Goal: Transaction & Acquisition: Purchase product/service

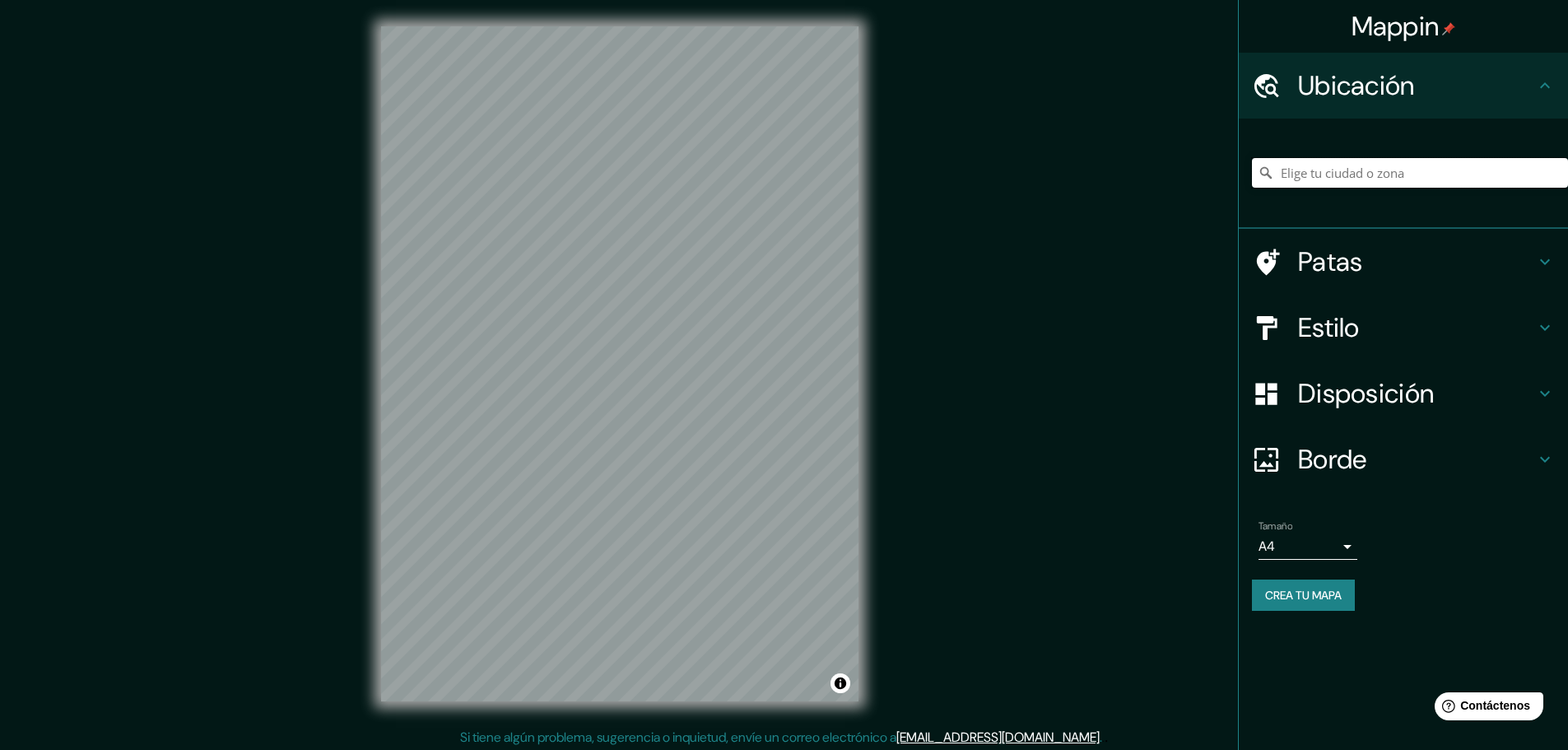
click at [1315, 172] on input "Elige tu ciudad o zona" at bounding box center [1411, 173] width 317 height 30
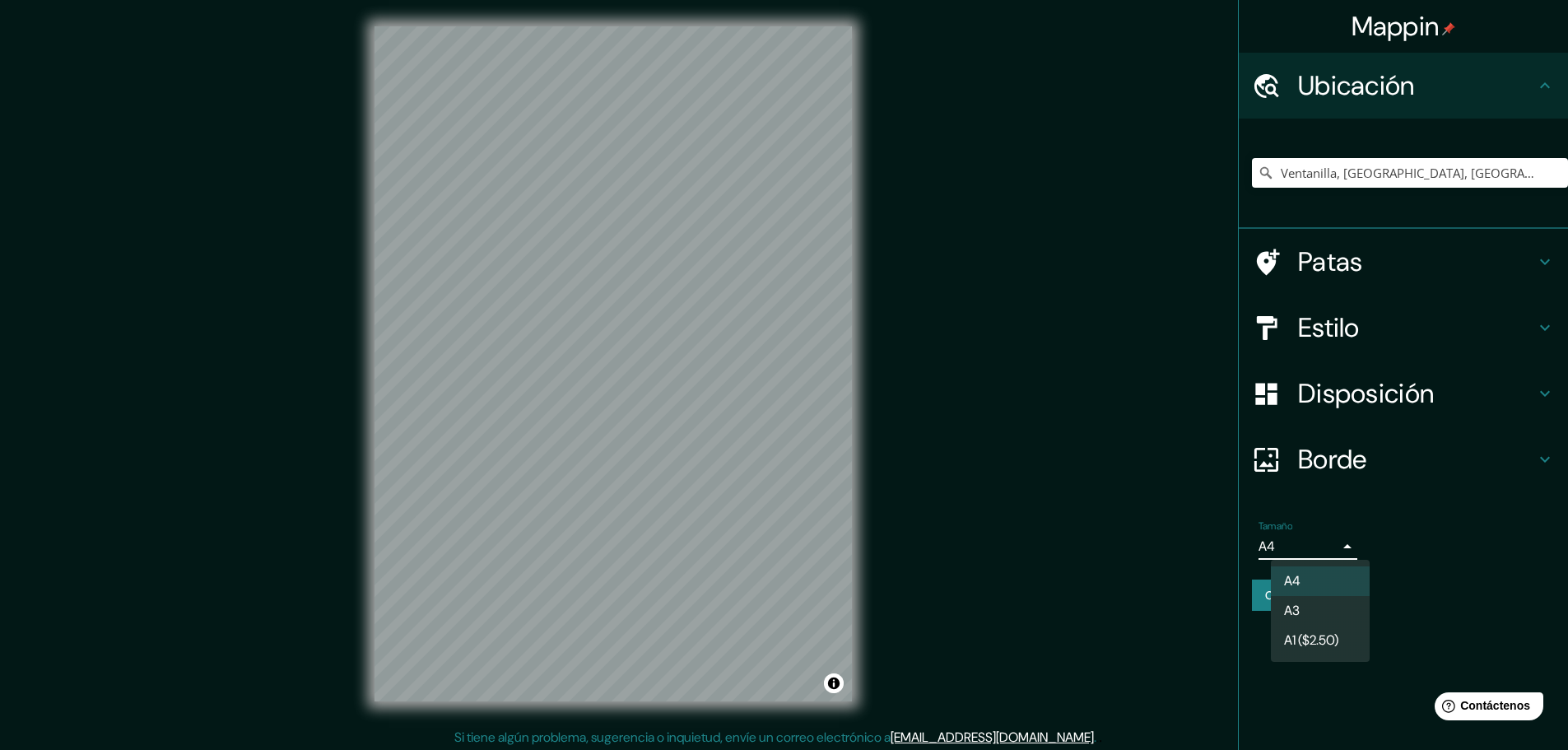
click at [1300, 542] on body "Mappin Ubicación Ventanilla, [GEOGRAPHIC_DATA], [GEOGRAPHIC_DATA] [GEOGRAPHIC_D…" at bounding box center [784, 375] width 1568 height 750
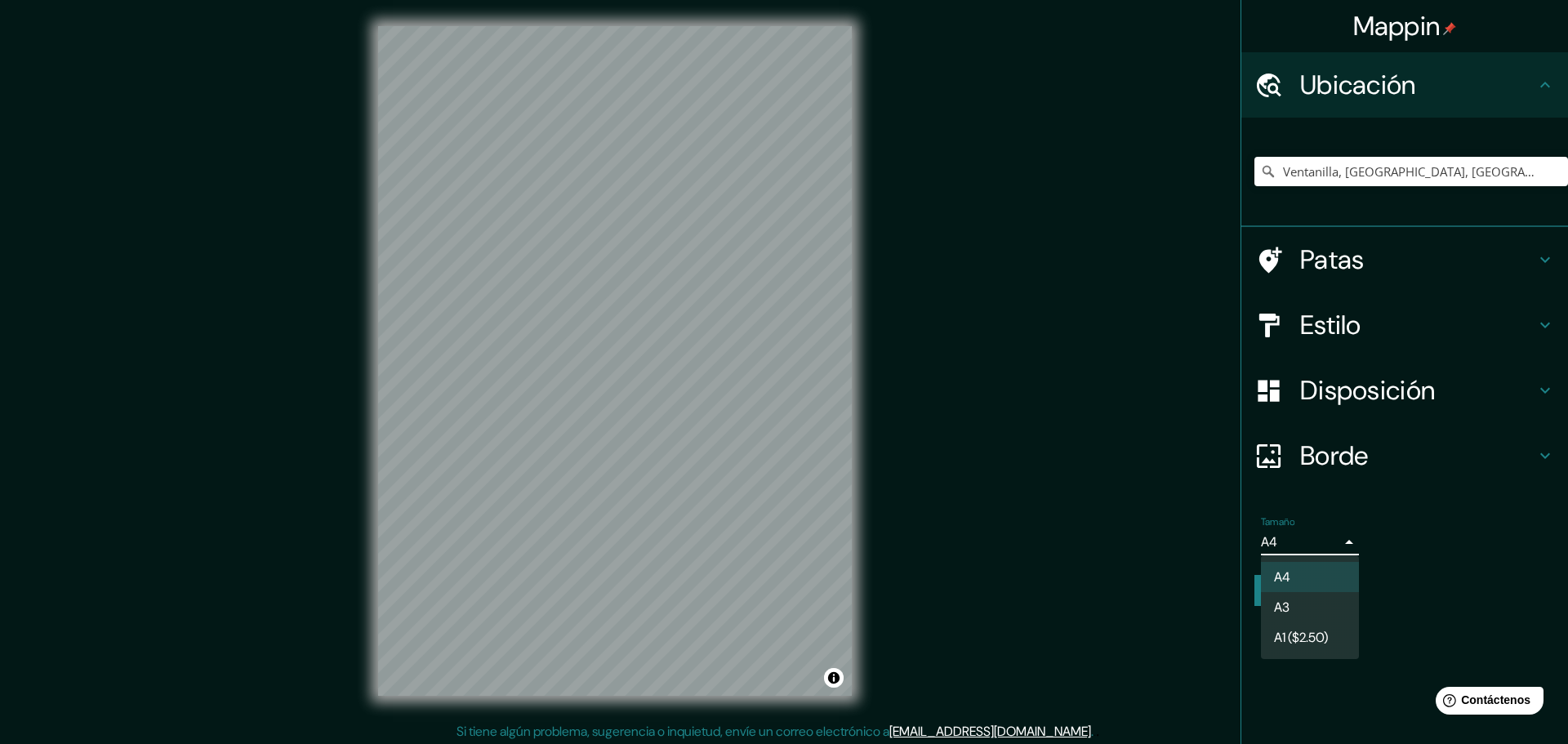
click at [1302, 610] on li "A3" at bounding box center [1310, 607] width 98 height 30
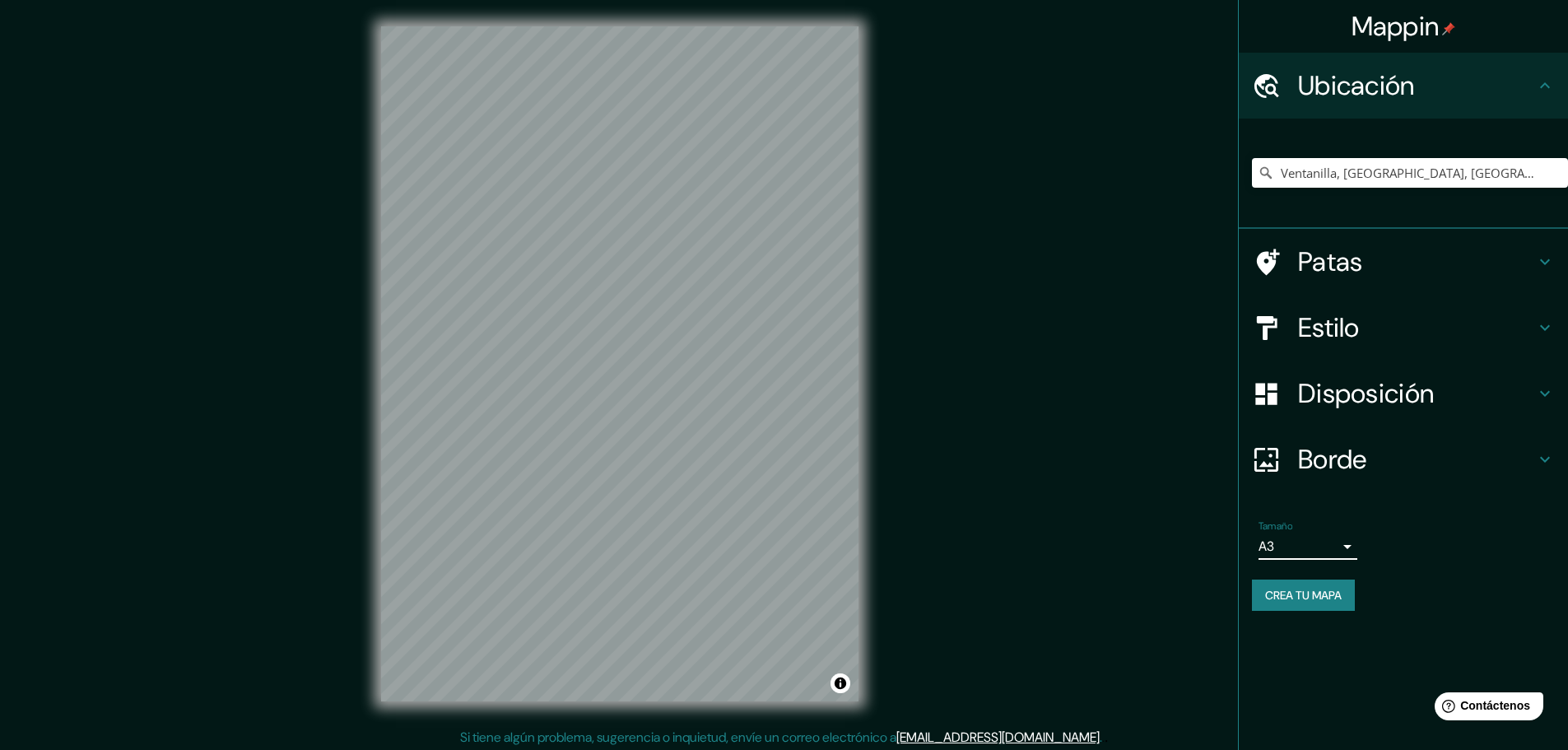
click at [1391, 312] on h4 "Estilo" at bounding box center [1417, 327] width 237 height 33
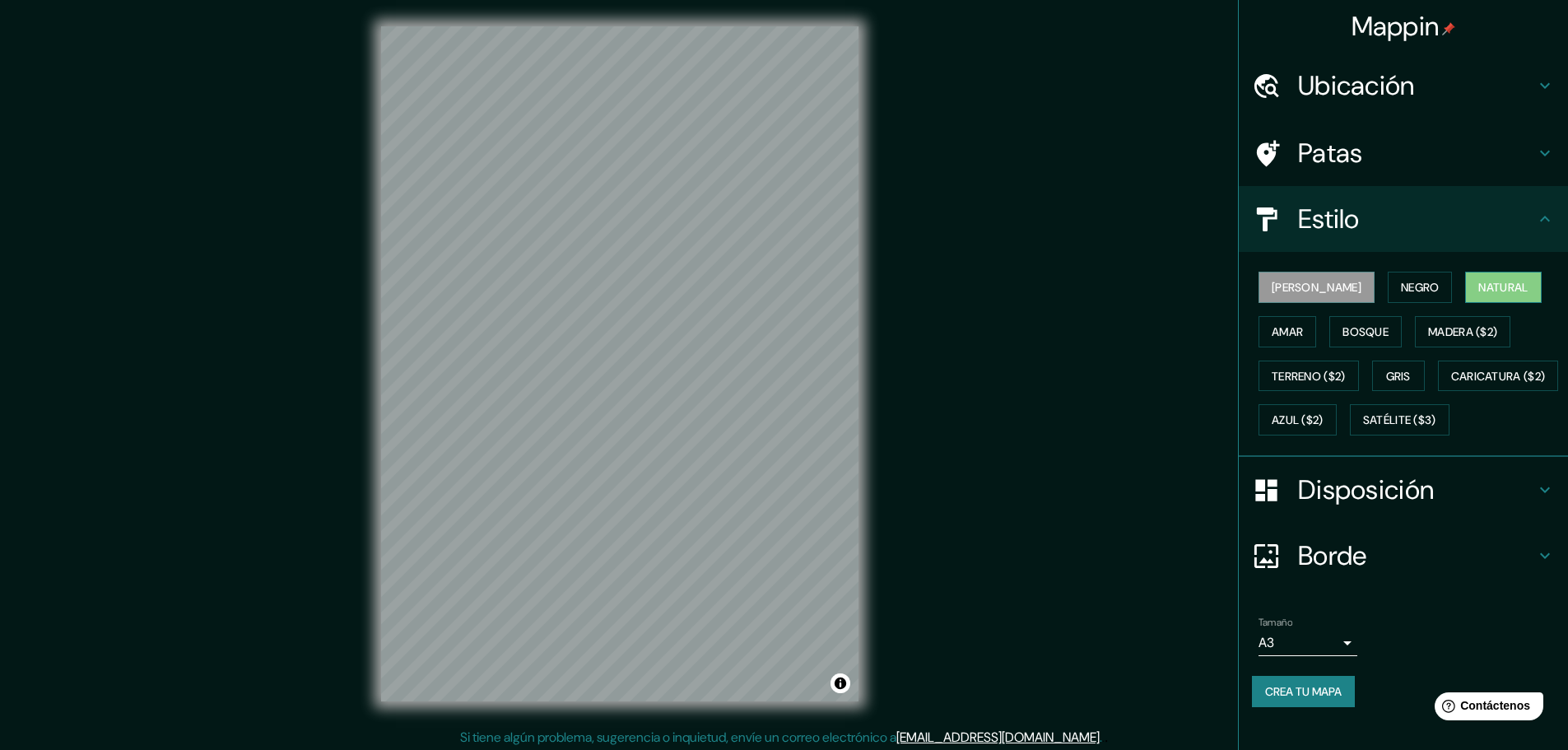
click at [1479, 285] on font "Natural" at bounding box center [1503, 287] width 50 height 15
click at [1281, 286] on font "[PERSON_NAME]" at bounding box center [1317, 287] width 89 height 15
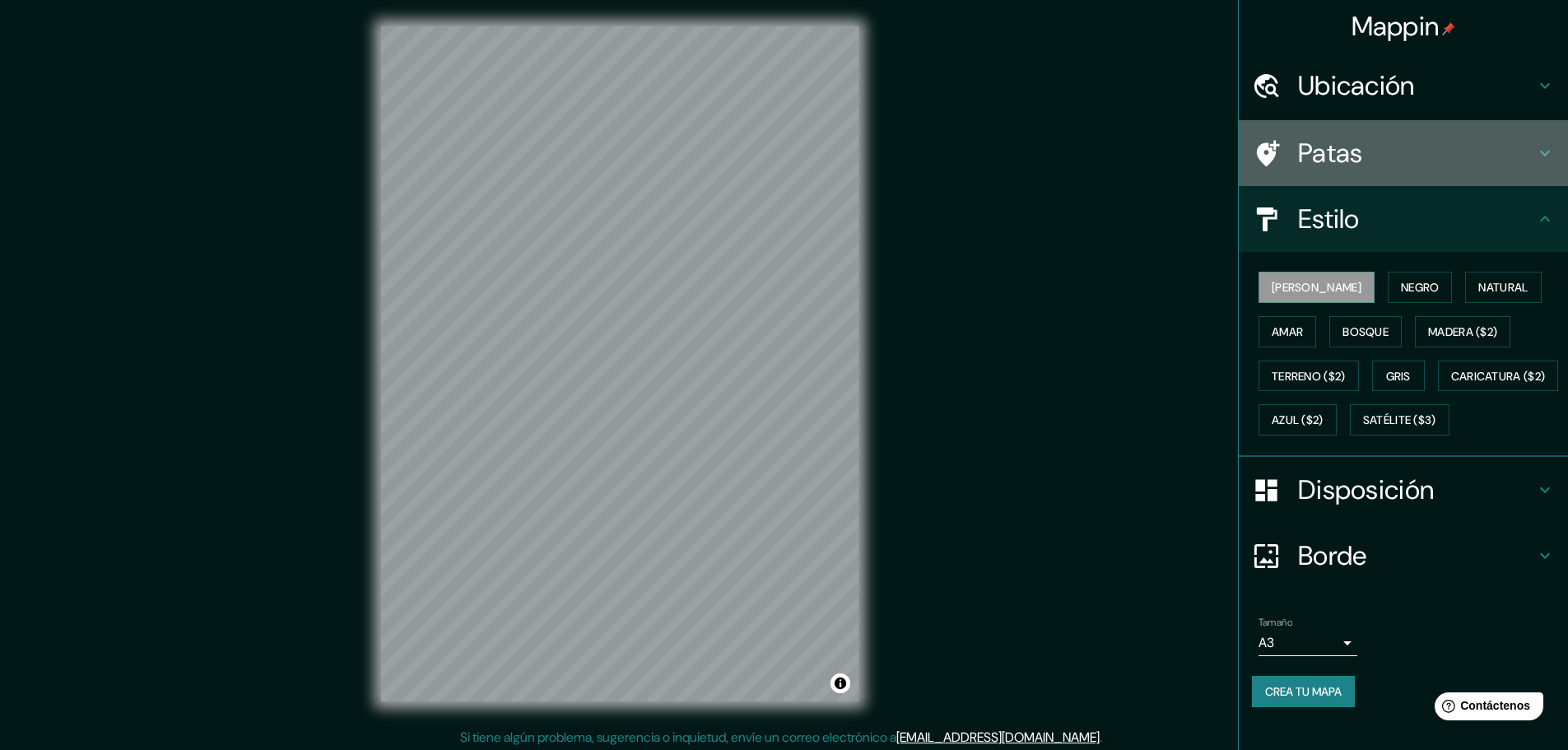
click at [1339, 164] on font "Patas" at bounding box center [1330, 153] width 65 height 35
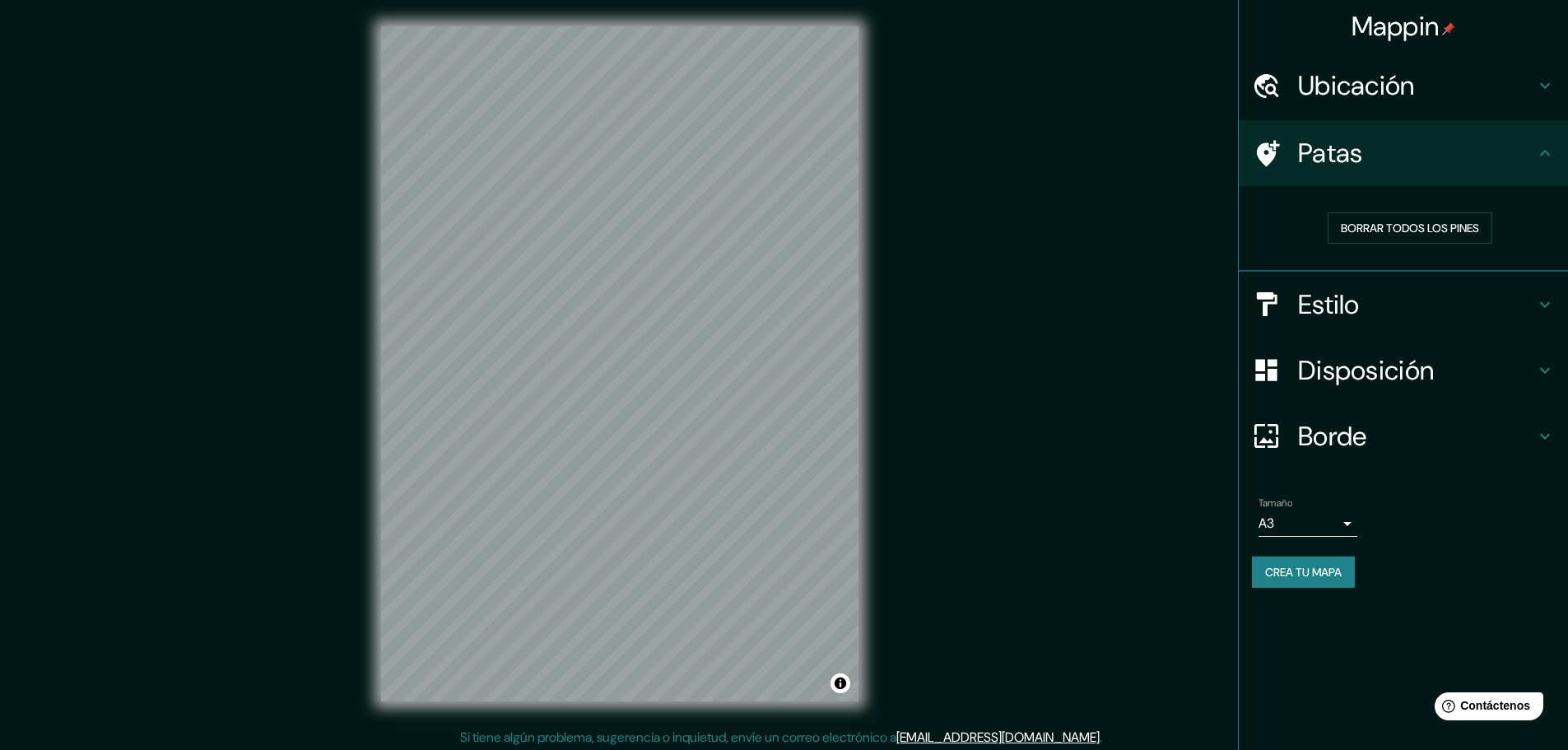
click at [1366, 159] on h4 "Patas" at bounding box center [1417, 153] width 237 height 33
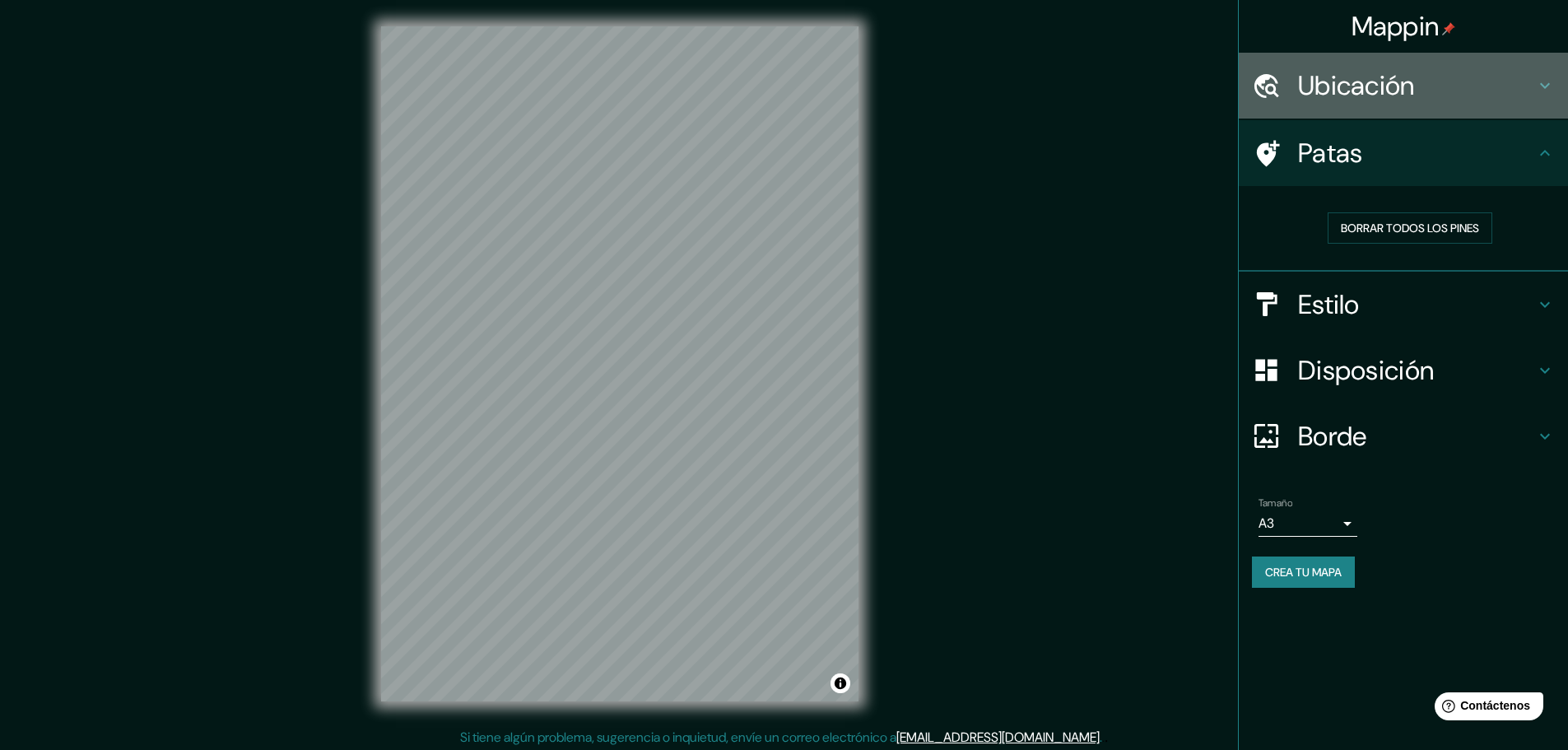
click at [1399, 95] on font "Ubicación" at bounding box center [1356, 85] width 117 height 35
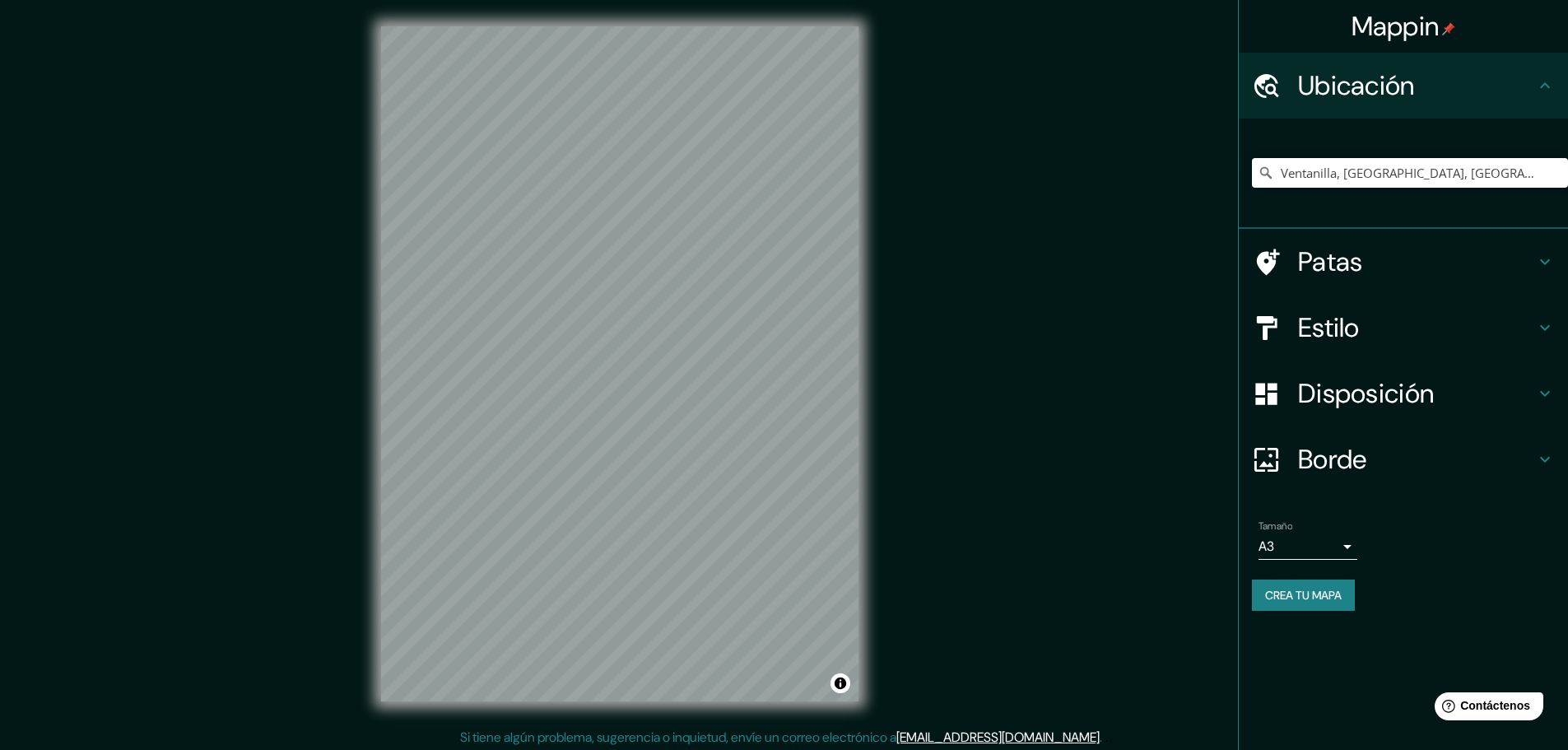
click at [1399, 95] on font "Ubicación" at bounding box center [1356, 85] width 117 height 35
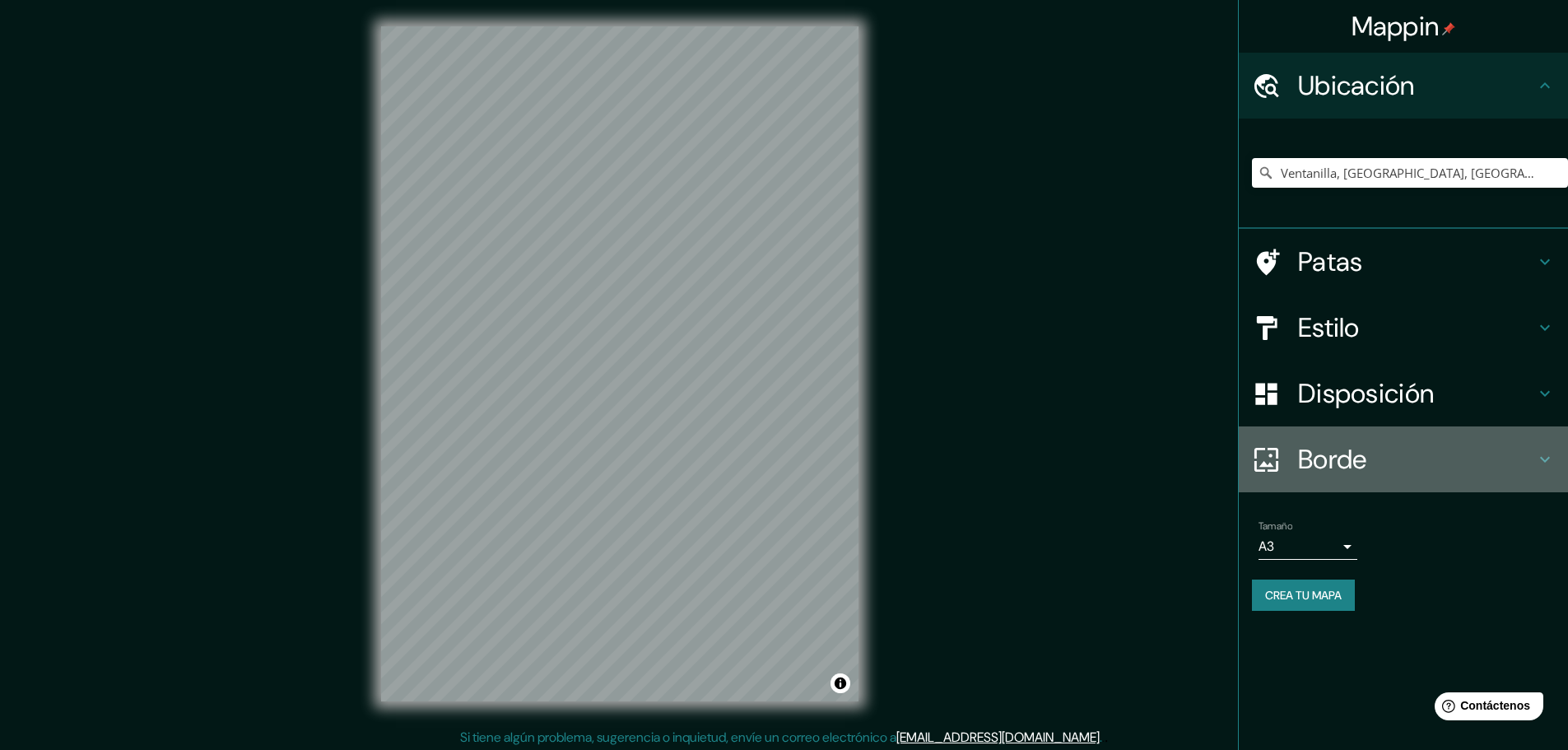
click at [1398, 447] on h4 "Borde" at bounding box center [1417, 460] width 237 height 33
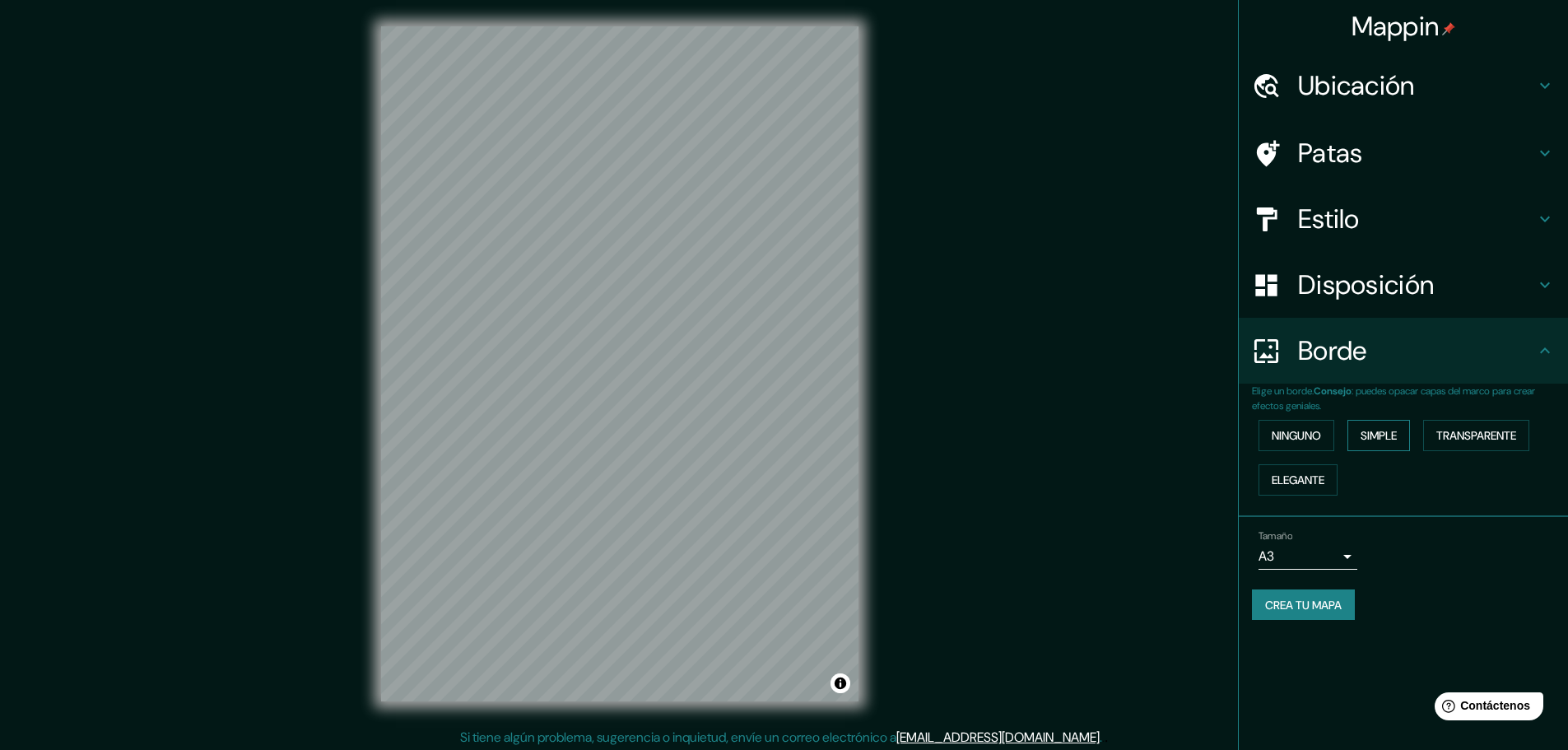
click at [1389, 431] on font "Simple" at bounding box center [1378, 435] width 36 height 15
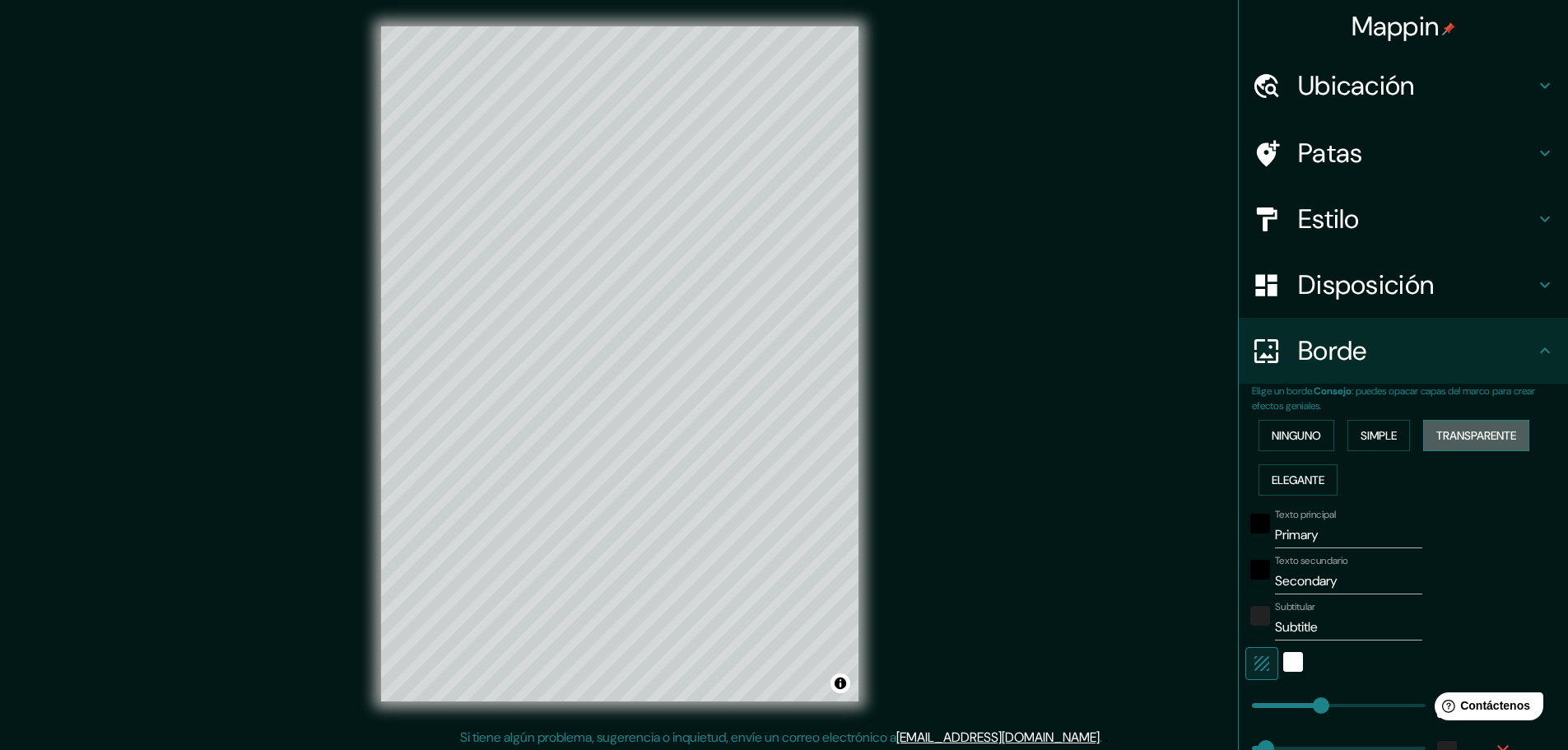
click at [1499, 434] on font "Transparente" at bounding box center [1476, 435] width 80 height 15
click at [1304, 434] on font "Ninguno" at bounding box center [1296, 435] width 50 height 15
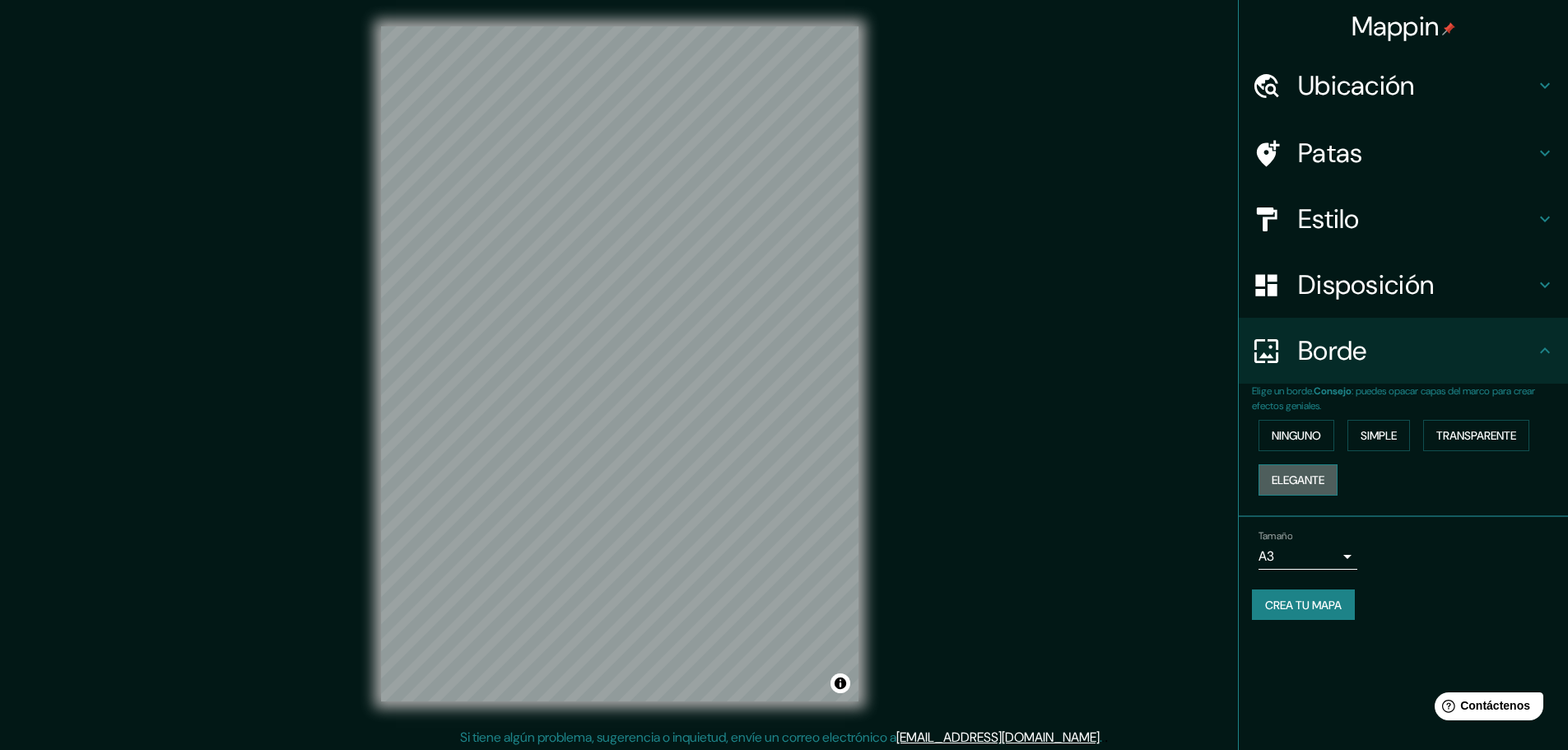
click at [1311, 469] on font "Elegante" at bounding box center [1298, 480] width 52 height 21
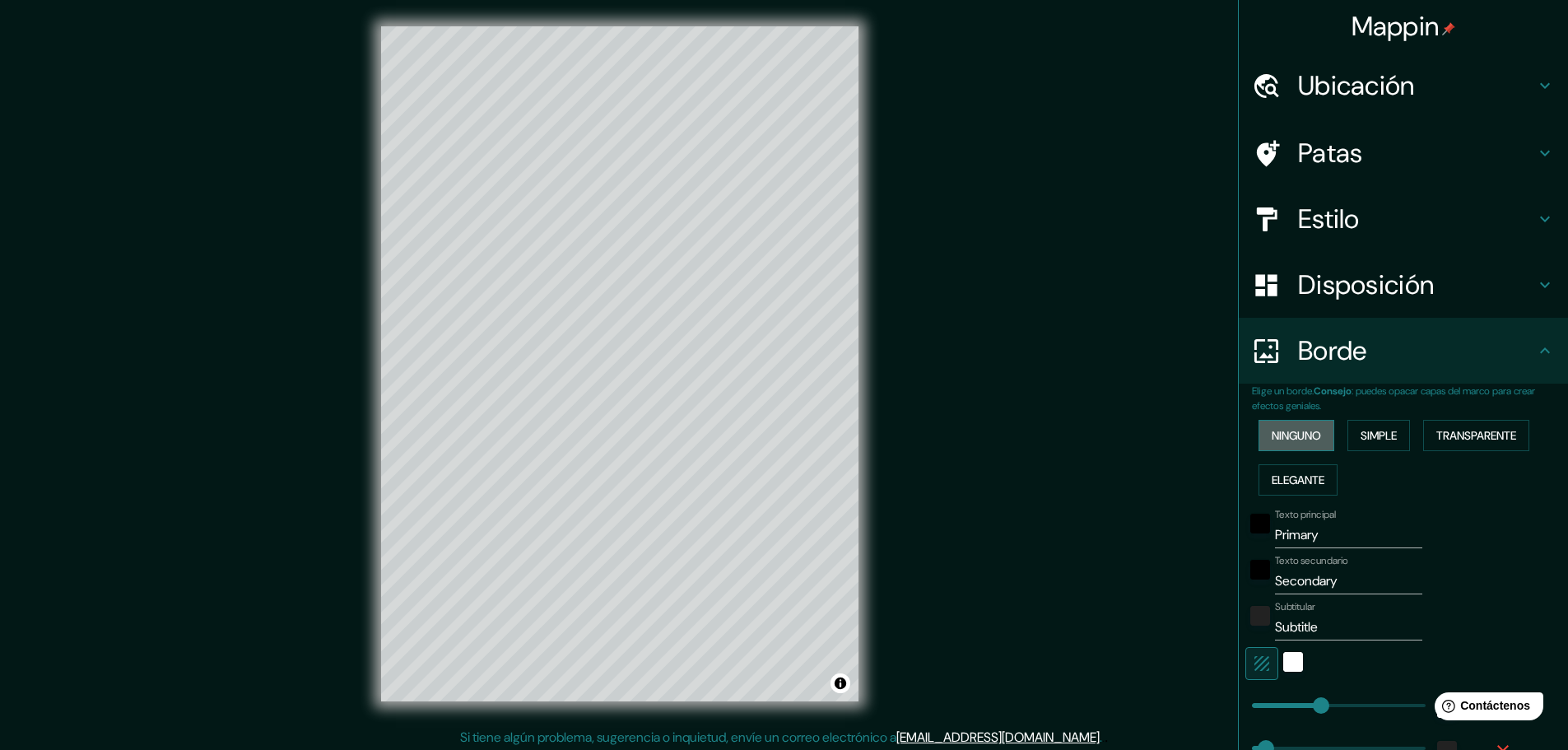
click at [1272, 442] on font "Ninguno" at bounding box center [1296, 435] width 50 height 15
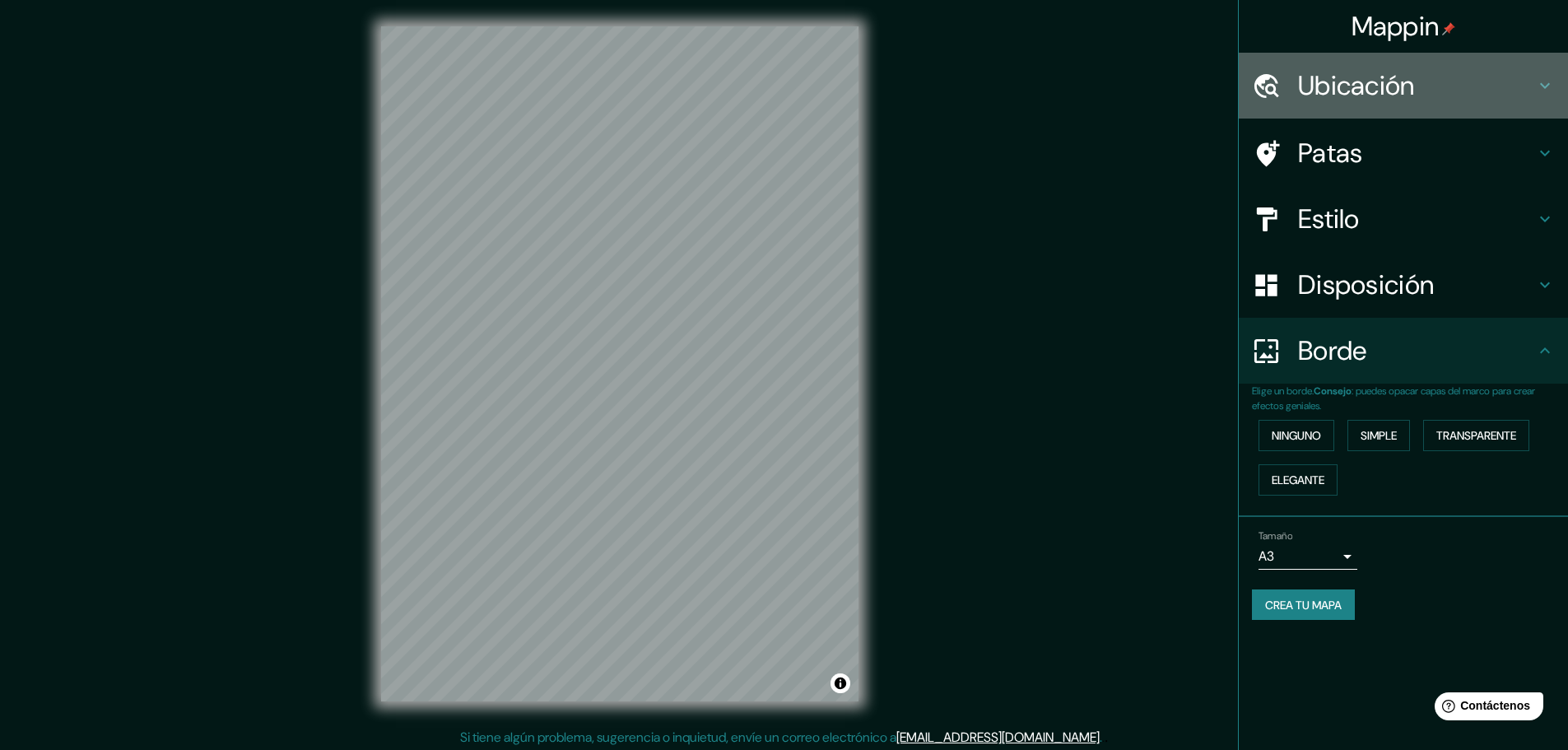
click at [1425, 77] on h4 "Ubicación" at bounding box center [1417, 85] width 237 height 33
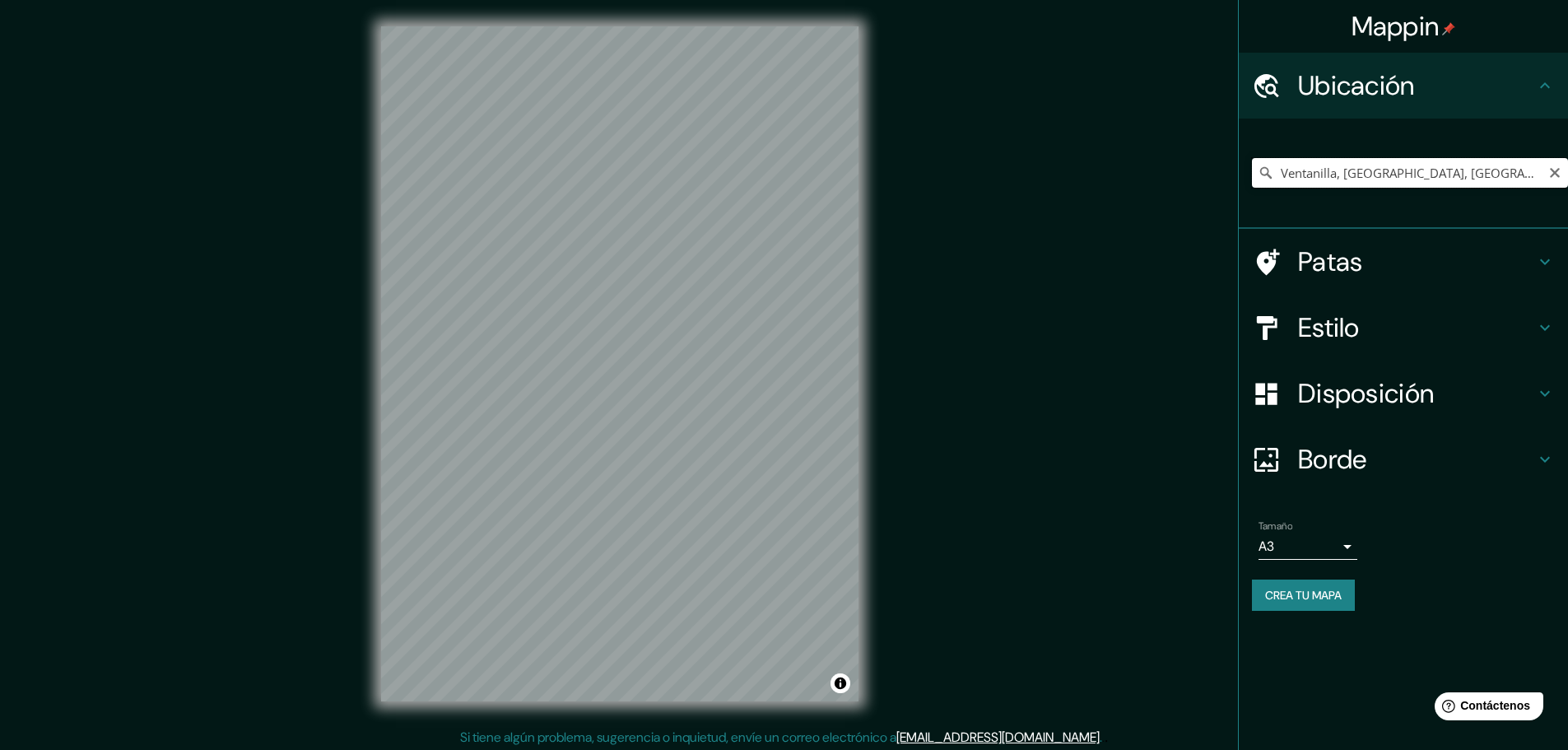
click at [1501, 172] on input "Ventanilla, [GEOGRAPHIC_DATA], [GEOGRAPHIC_DATA]" at bounding box center [1411, 173] width 317 height 30
click at [1307, 598] on font "Crea tu mapa" at bounding box center [1303, 595] width 77 height 15
click at [1378, 396] on font "Disposición" at bounding box center [1366, 393] width 136 height 35
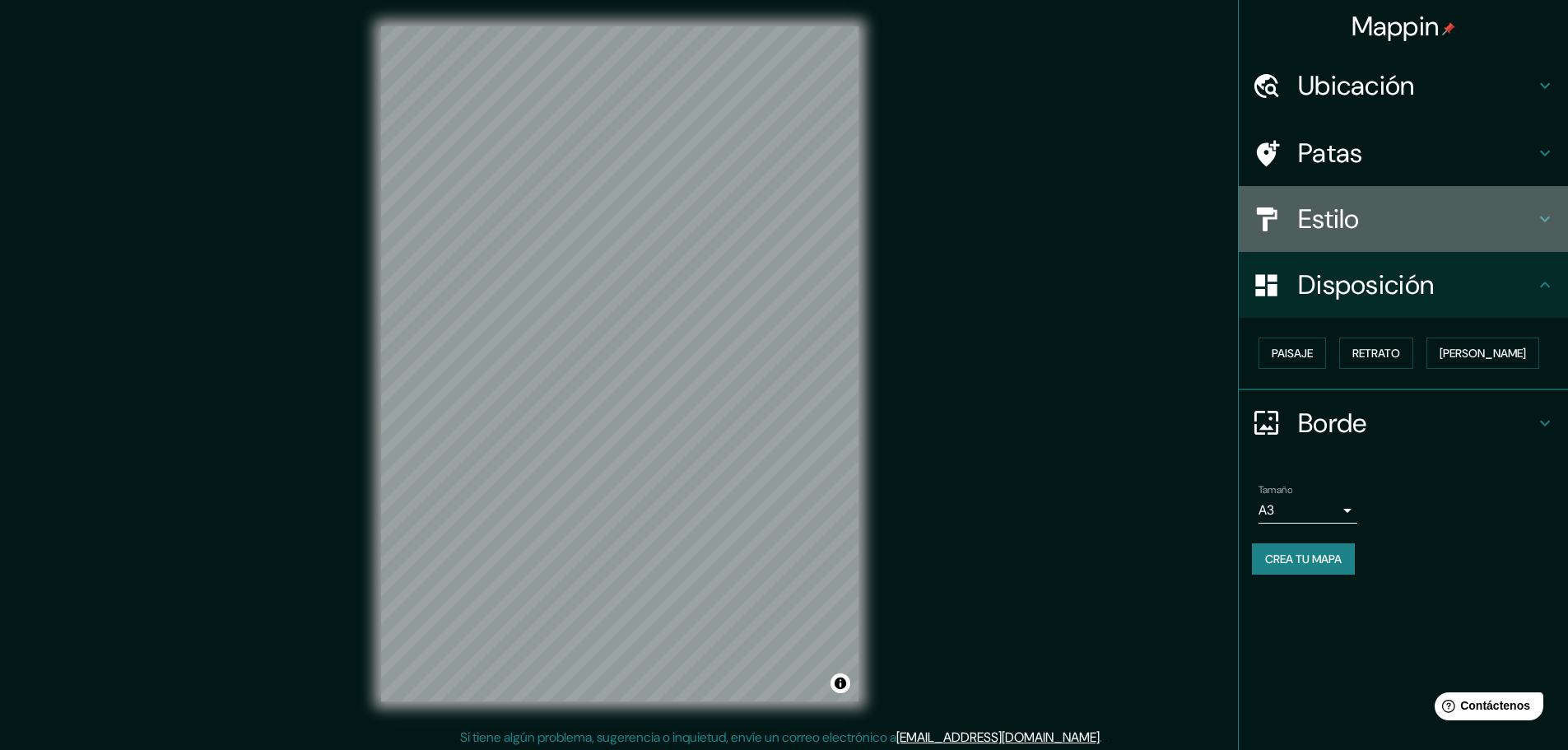
click at [1369, 212] on h4 "Estilo" at bounding box center [1417, 220] width 237 height 33
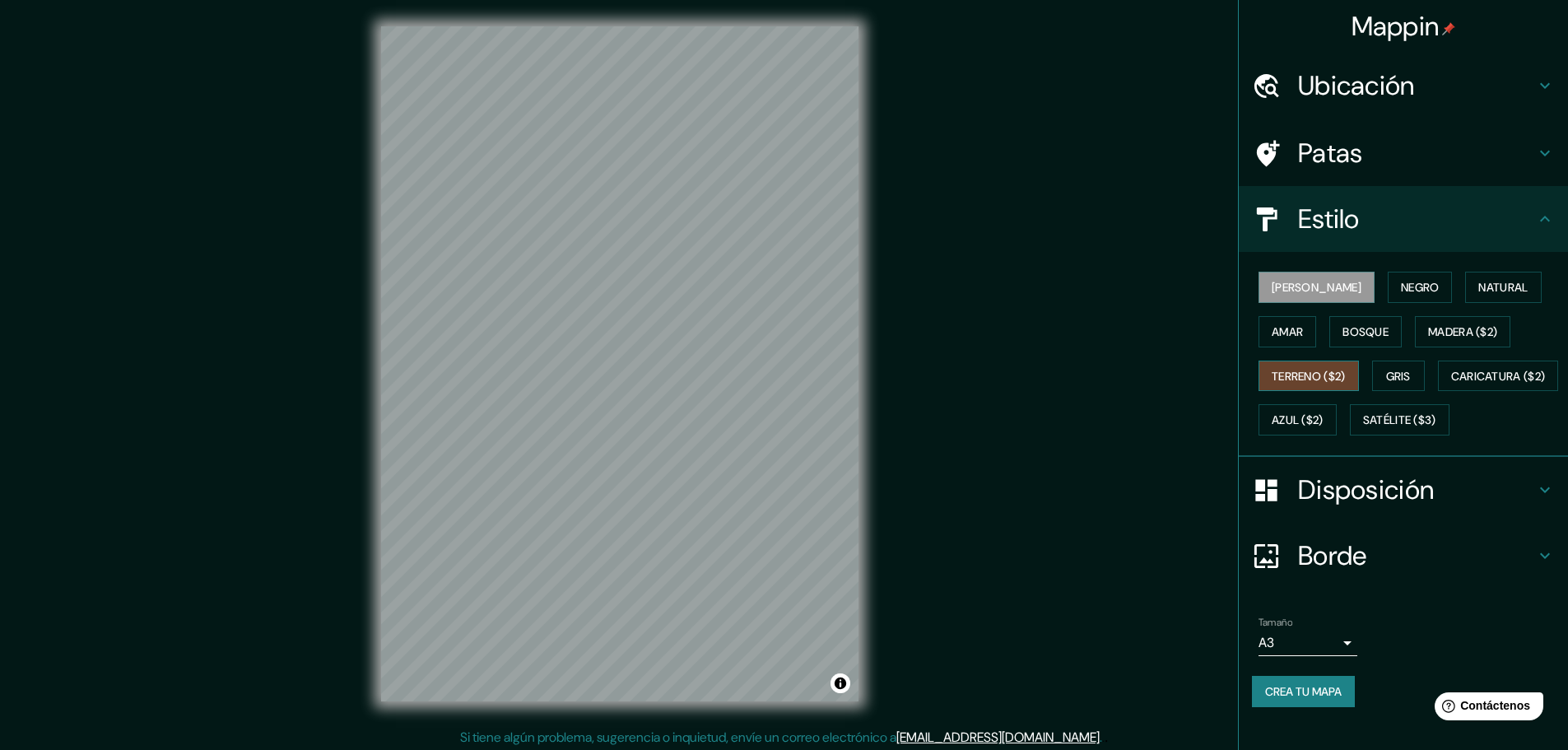
click at [1294, 384] on font "Terreno ($2)" at bounding box center [1309, 376] width 74 height 21
click at [1387, 367] on font "Gris" at bounding box center [1398, 376] width 24 height 21
click at [1280, 287] on font "[PERSON_NAME]" at bounding box center [1317, 287] width 89 height 15
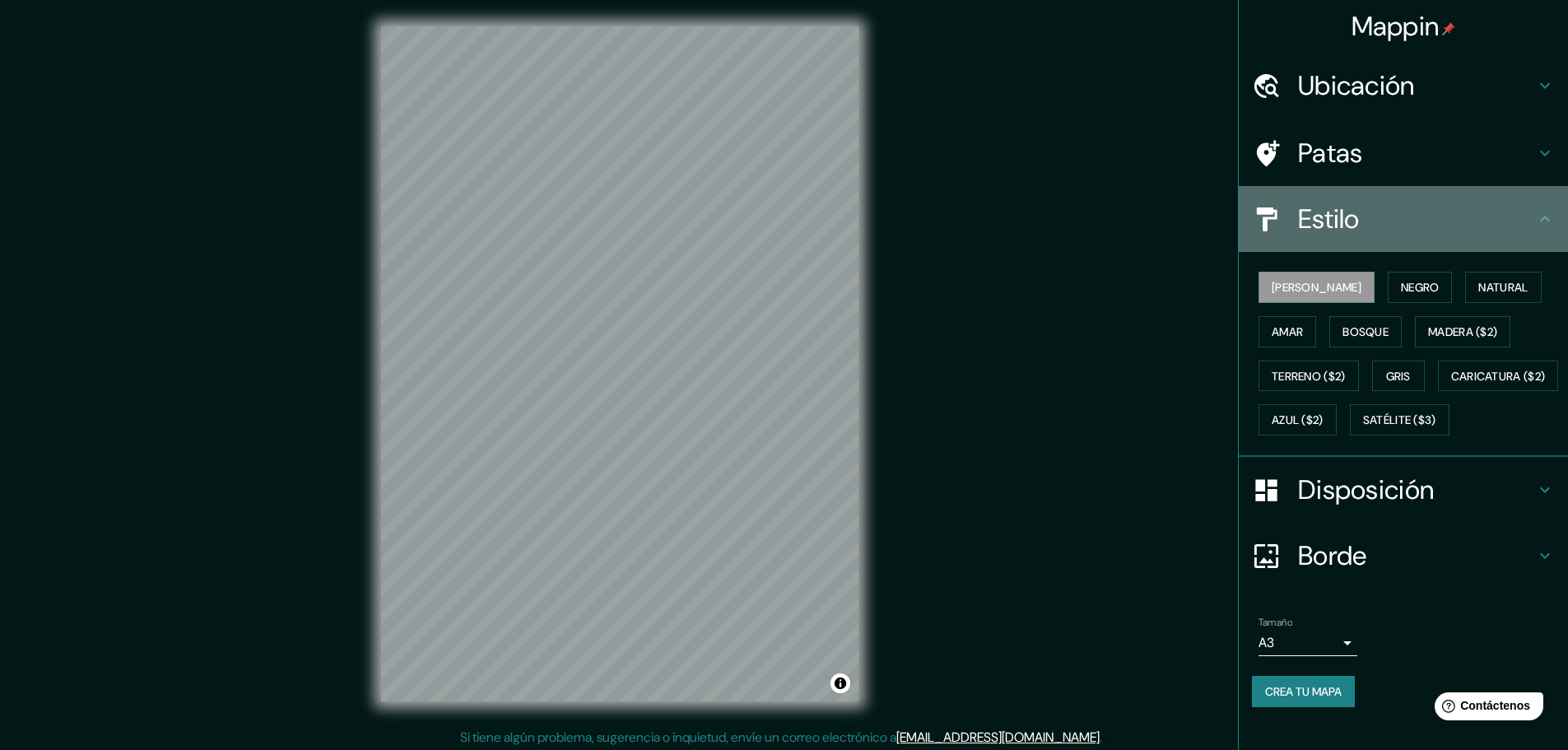
click at [1336, 222] on font "Estilo" at bounding box center [1329, 220] width 62 height 35
click at [1485, 222] on h4 "Estilo" at bounding box center [1417, 220] width 237 height 33
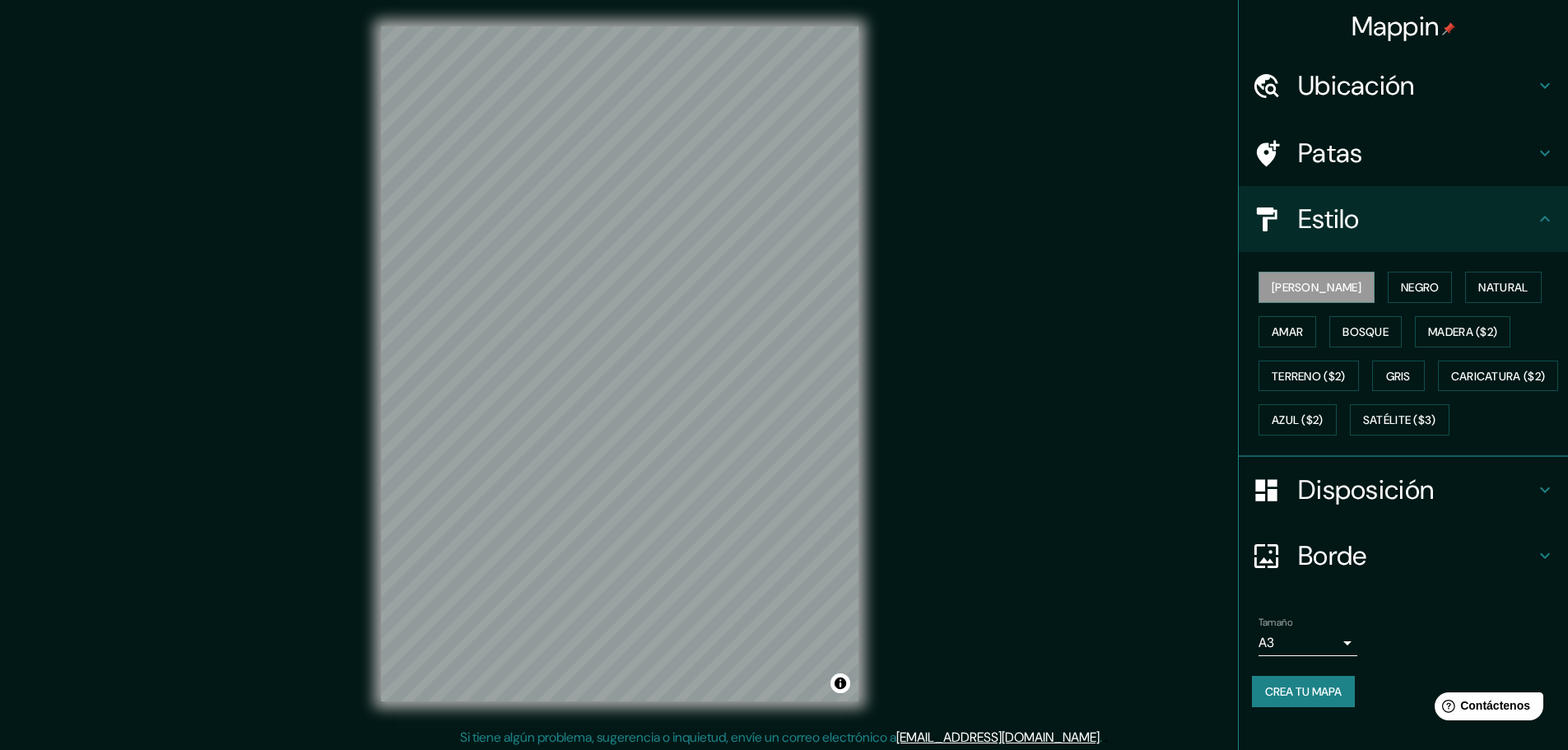
click at [1535, 223] on icon at bounding box center [1545, 219] width 19 height 19
click at [1539, 221] on icon at bounding box center [1545, 219] width 19 height 19
click at [1540, 219] on icon at bounding box center [1545, 219] width 10 height 6
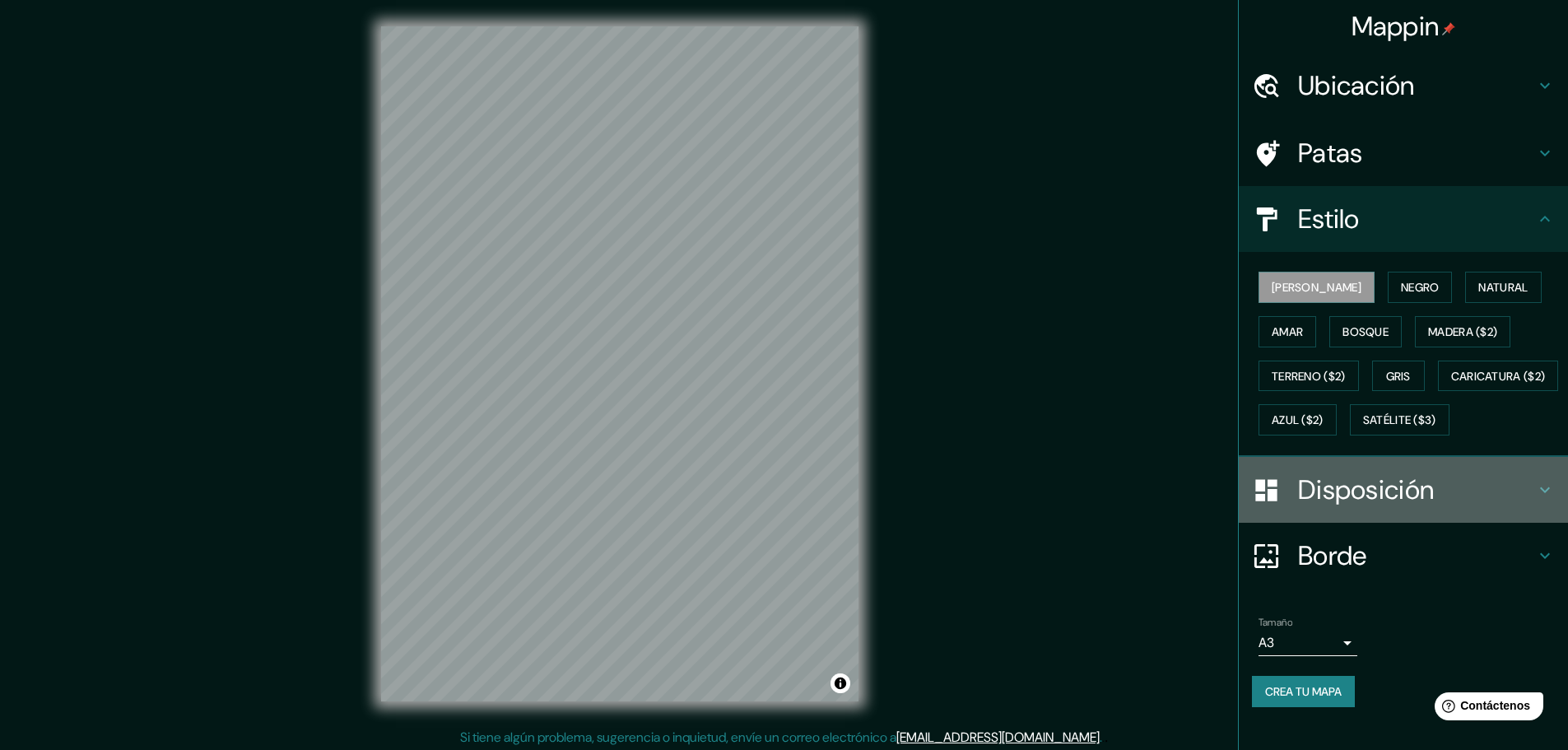
click at [1428, 506] on h4 "Disposición" at bounding box center [1417, 491] width 237 height 33
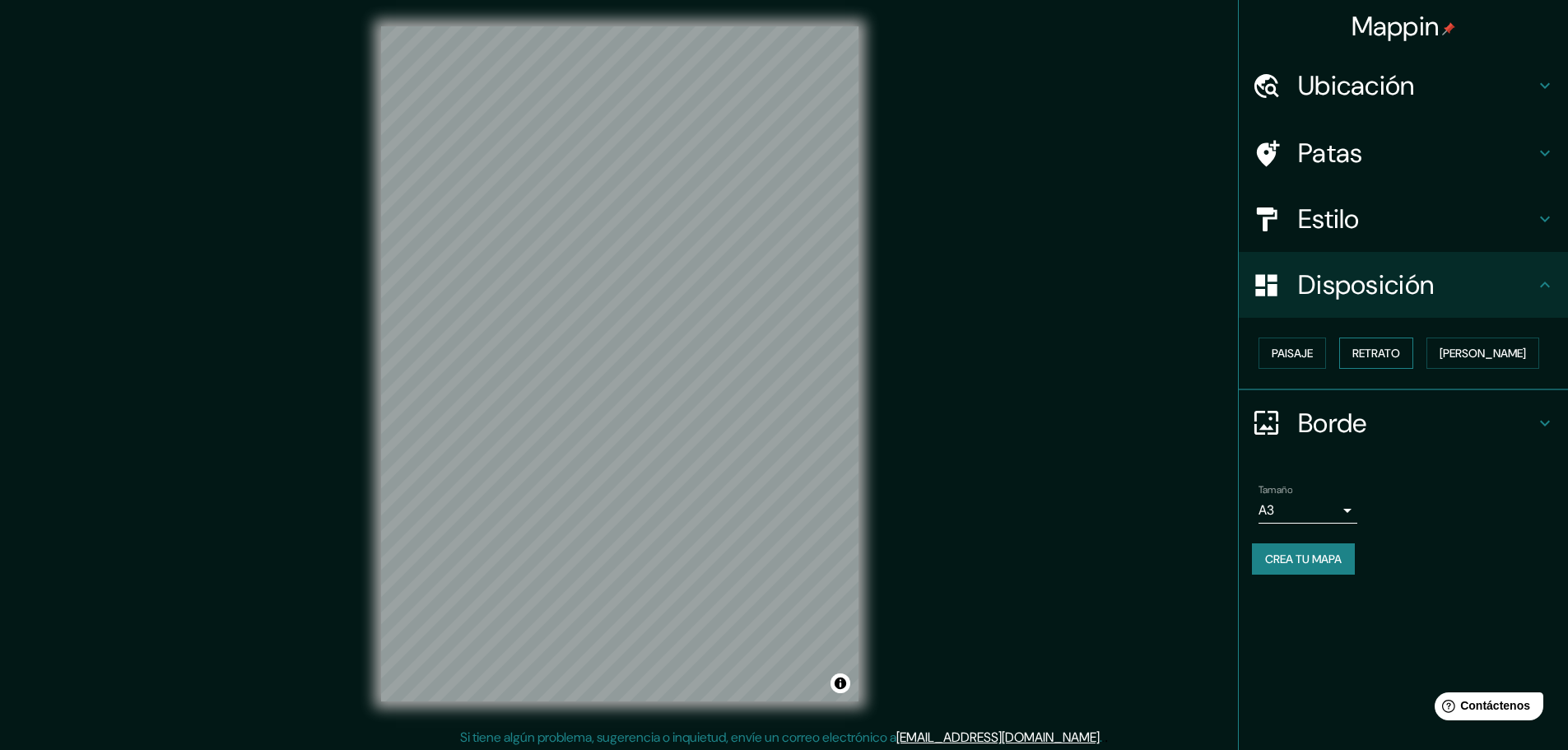
click at [1359, 347] on font "Retrato" at bounding box center [1376, 353] width 48 height 15
click at [1279, 349] on font "Paisaje" at bounding box center [1292, 353] width 41 height 15
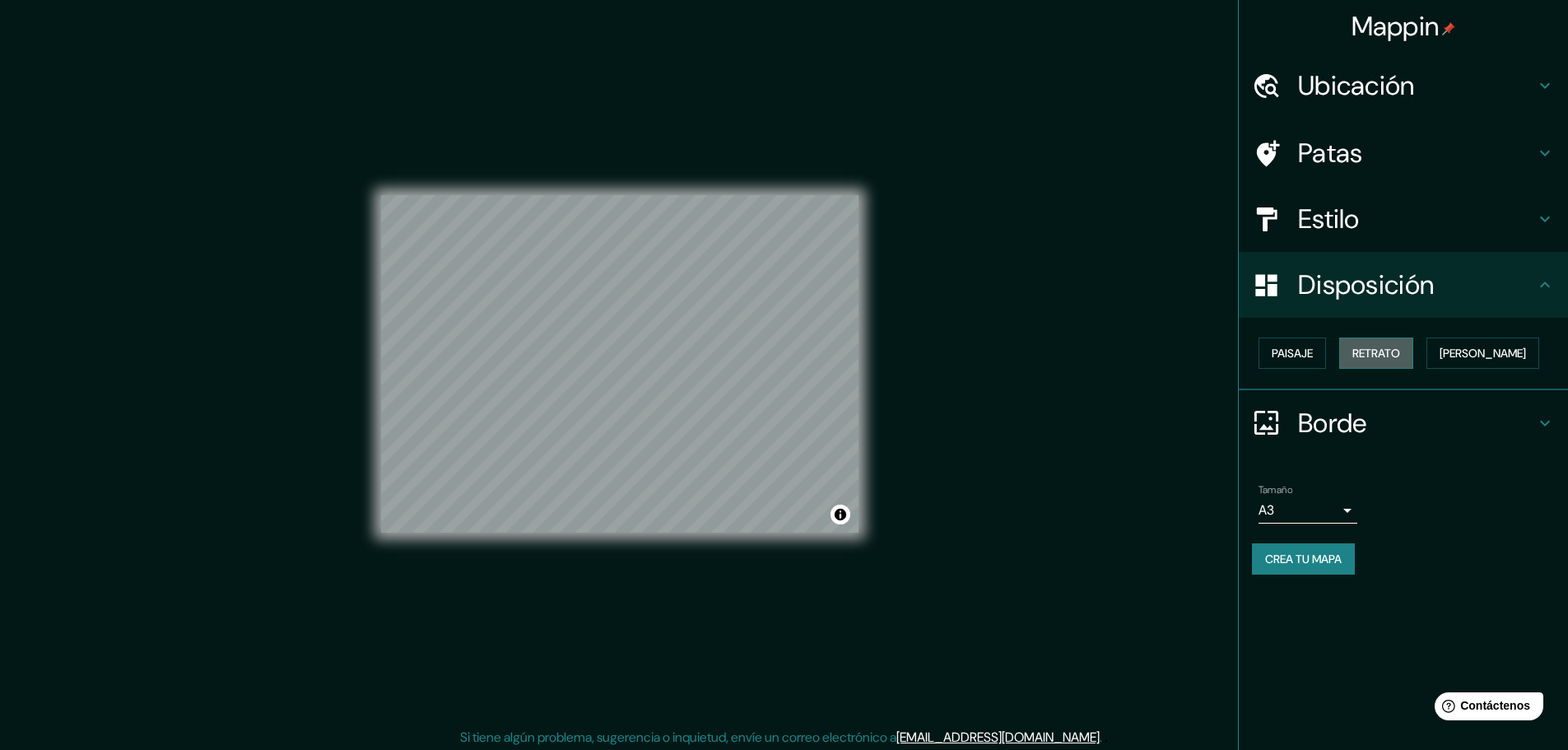
click at [1395, 338] on button "Retrato" at bounding box center [1376, 354] width 74 height 31
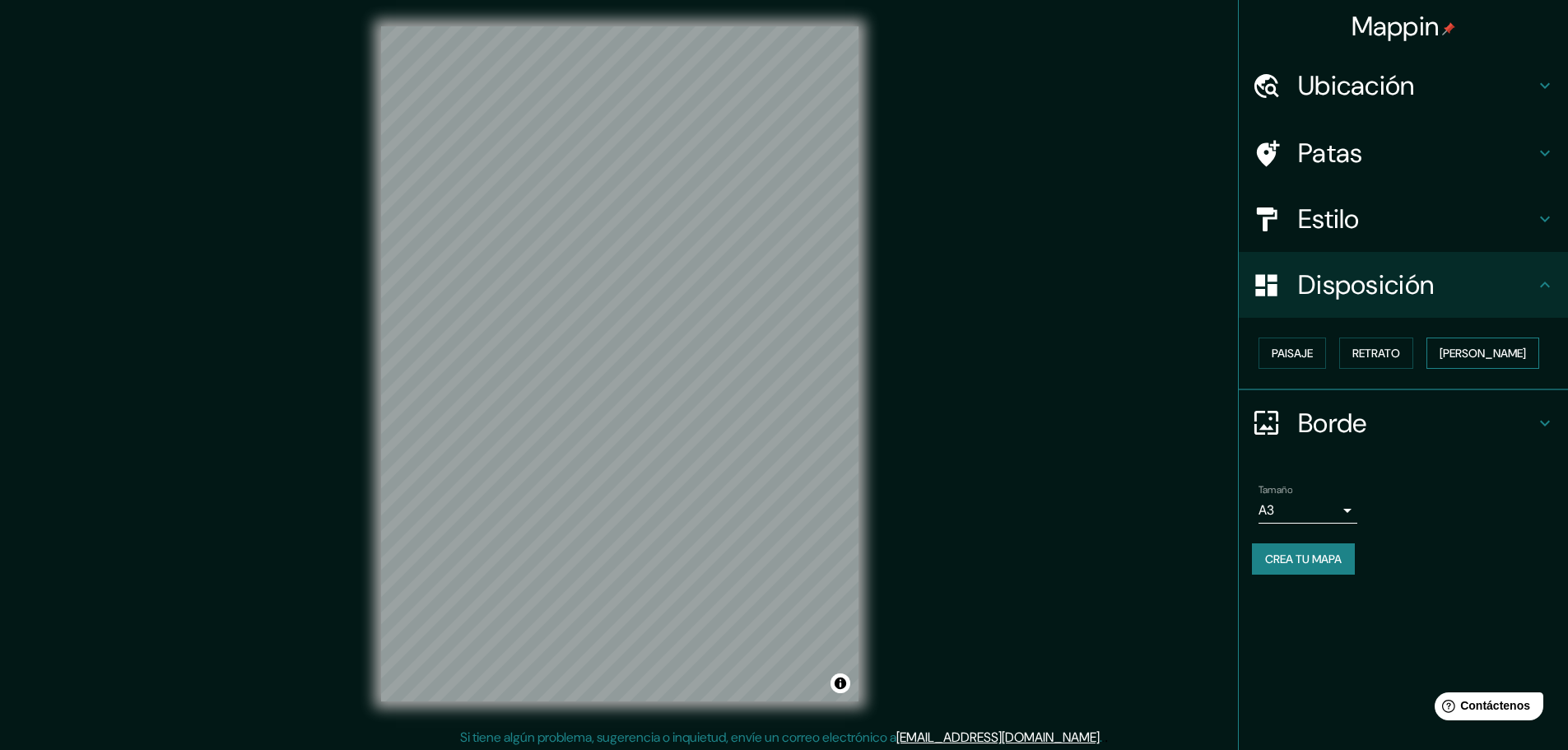
click at [1454, 349] on font "[PERSON_NAME]" at bounding box center [1483, 353] width 86 height 15
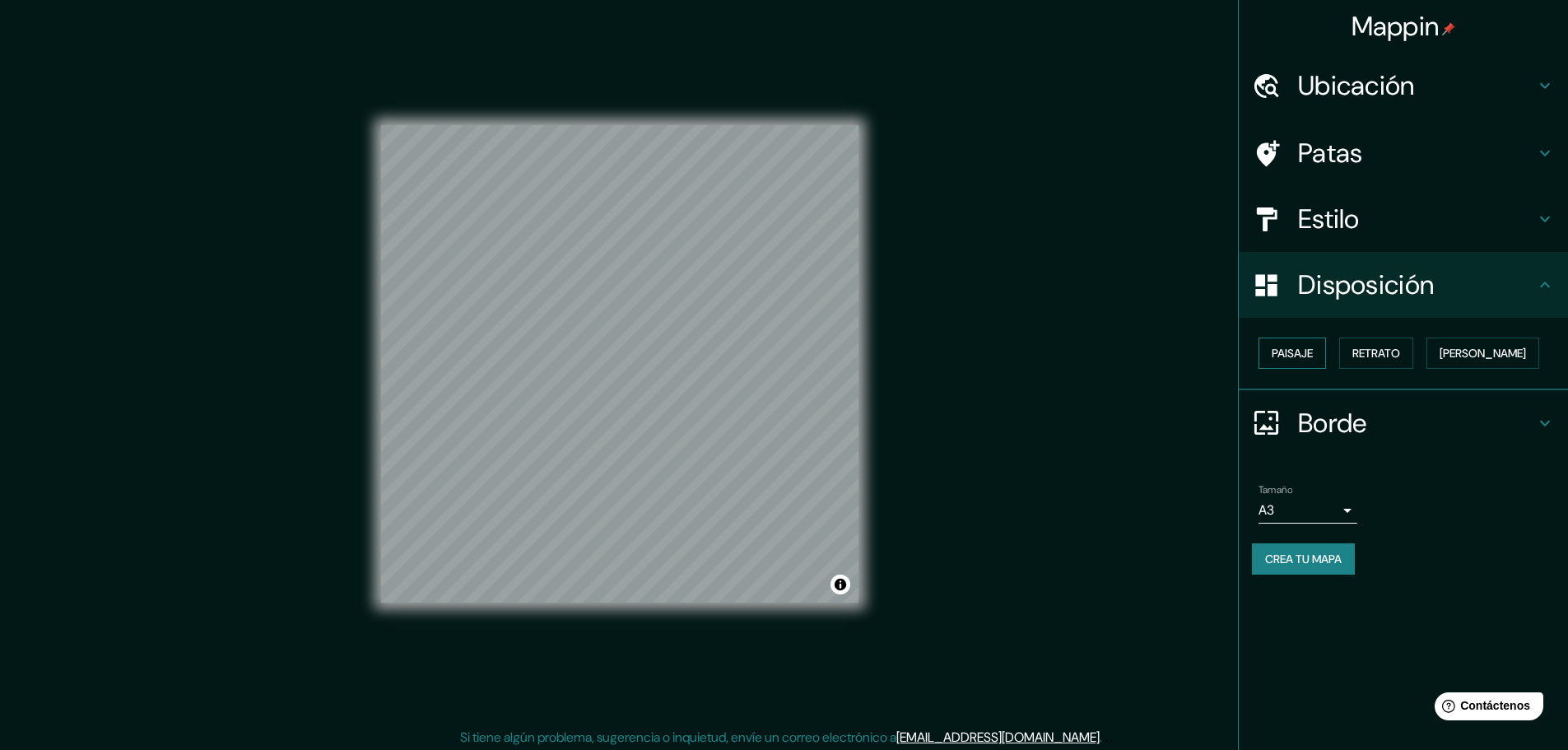
click at [1301, 359] on font "Paisaje" at bounding box center [1292, 353] width 41 height 15
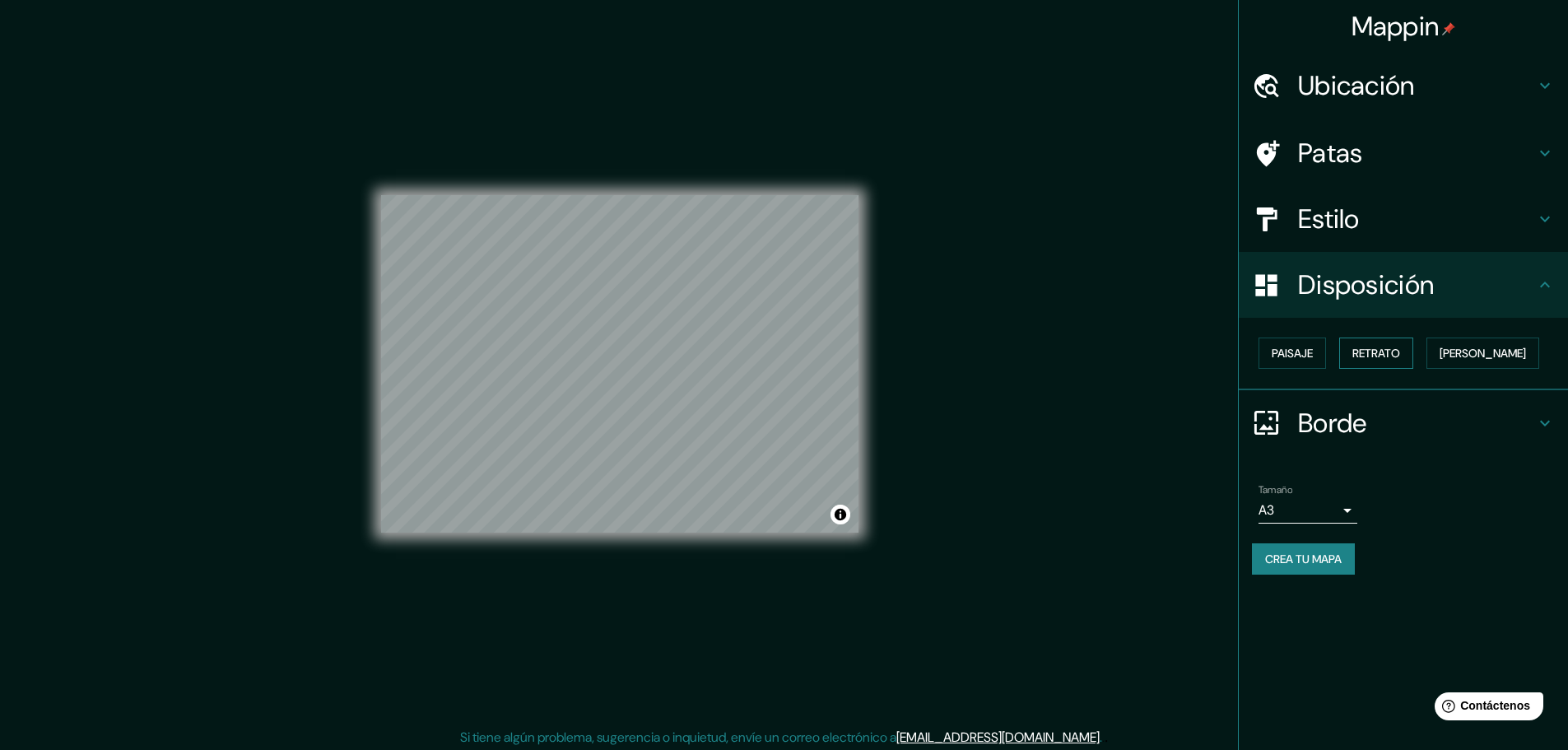
click at [1388, 353] on font "Retrato" at bounding box center [1376, 353] width 48 height 15
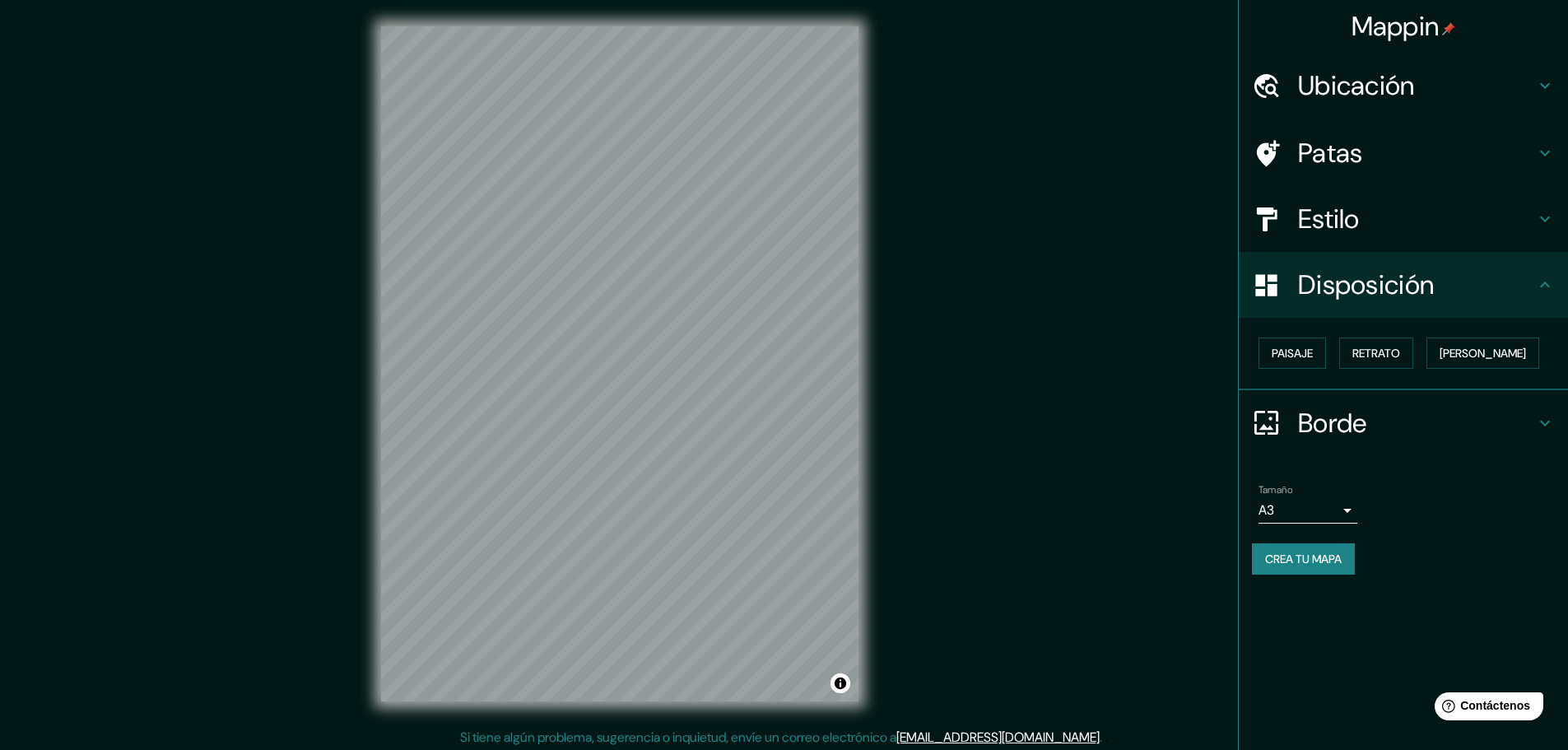
scroll to position [4, 0]
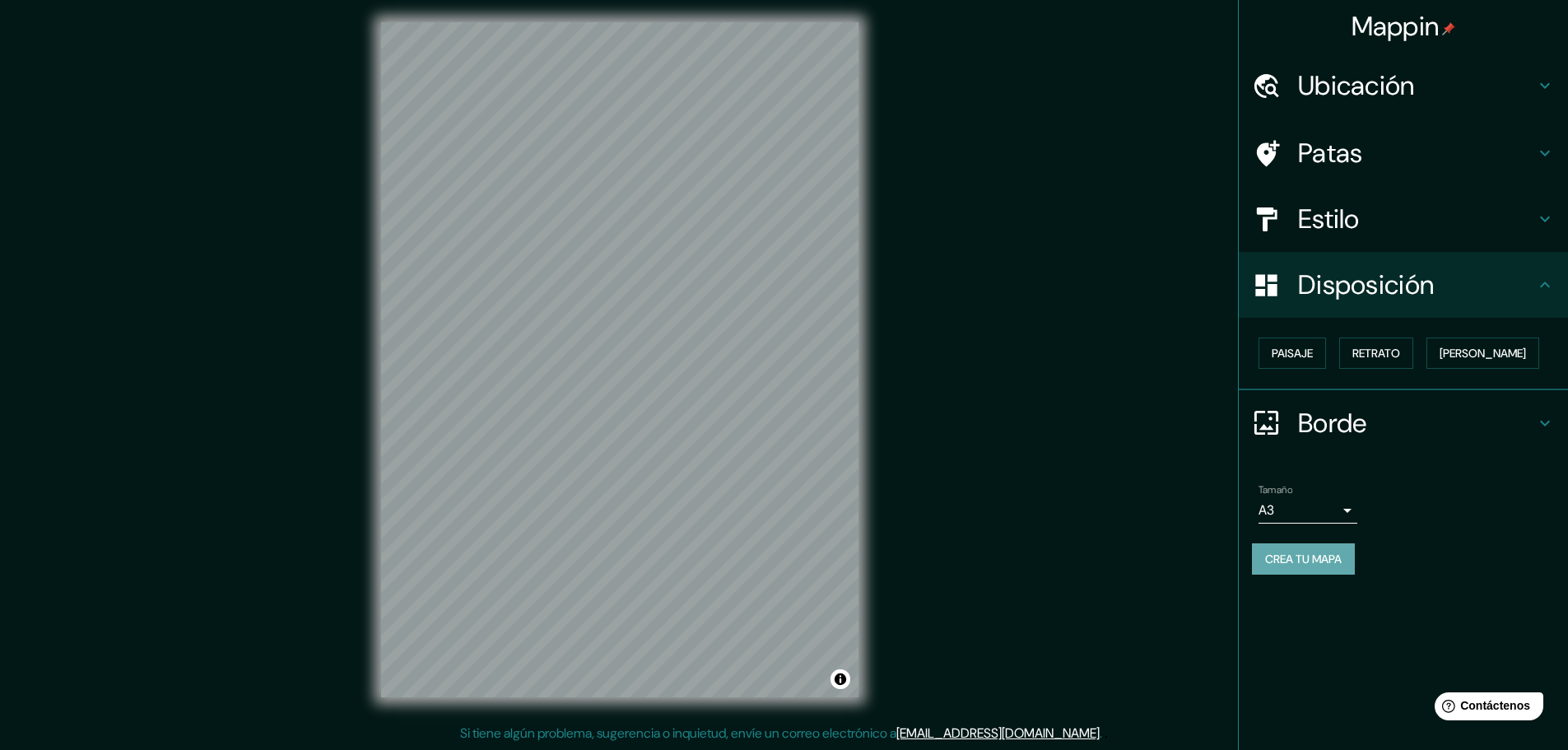
click at [1294, 560] on font "Crea tu mapa" at bounding box center [1303, 559] width 77 height 15
click at [844, 684] on button "Activar o desactivar atribución" at bounding box center [840, 679] width 19 height 19
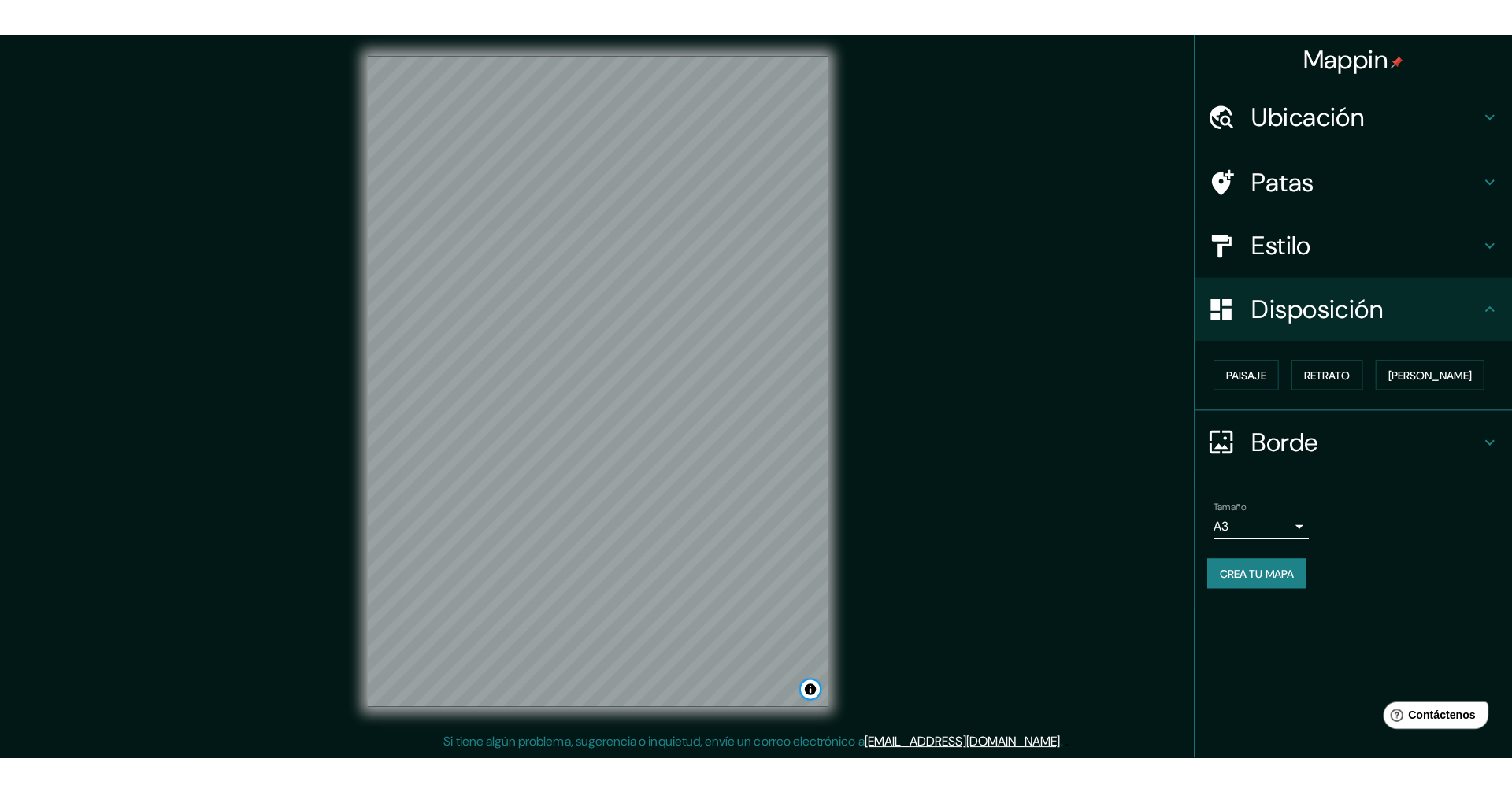
scroll to position [0, 0]
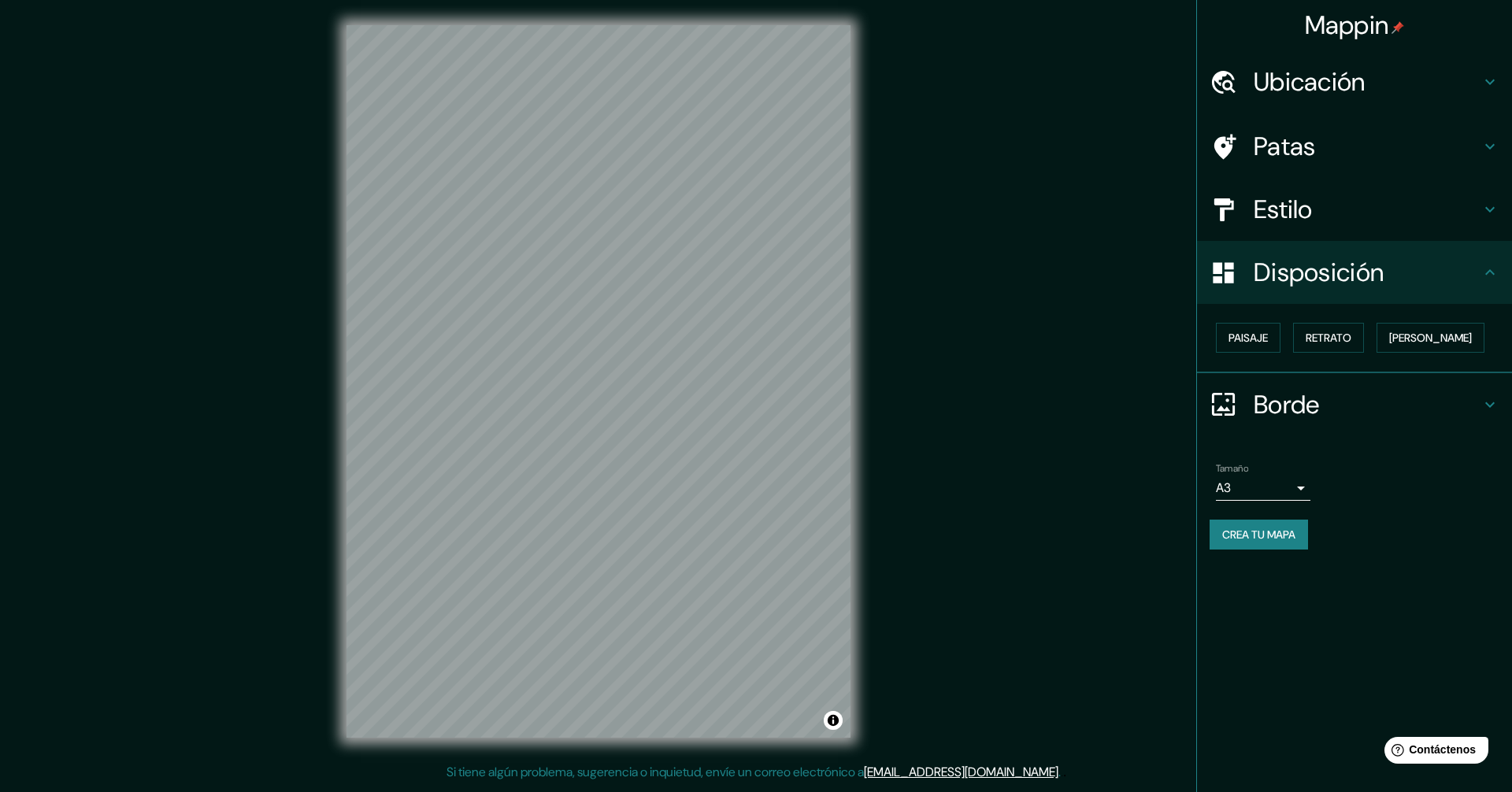
click at [1250, 528] on font "Crea tu mapa" at bounding box center [1258, 534] width 73 height 14
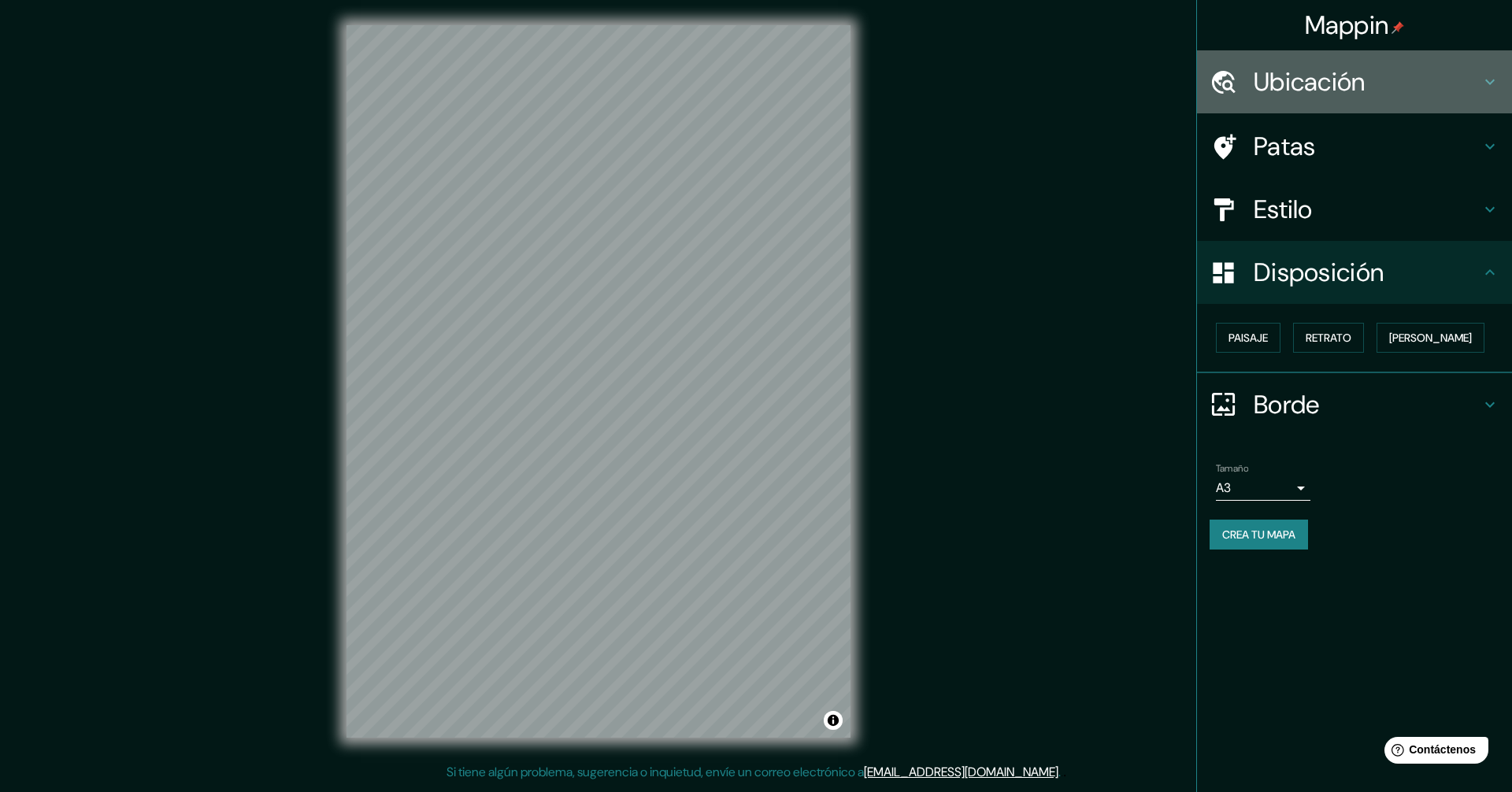
click at [1362, 82] on font "Ubicación" at bounding box center [1310, 82] width 111 height 33
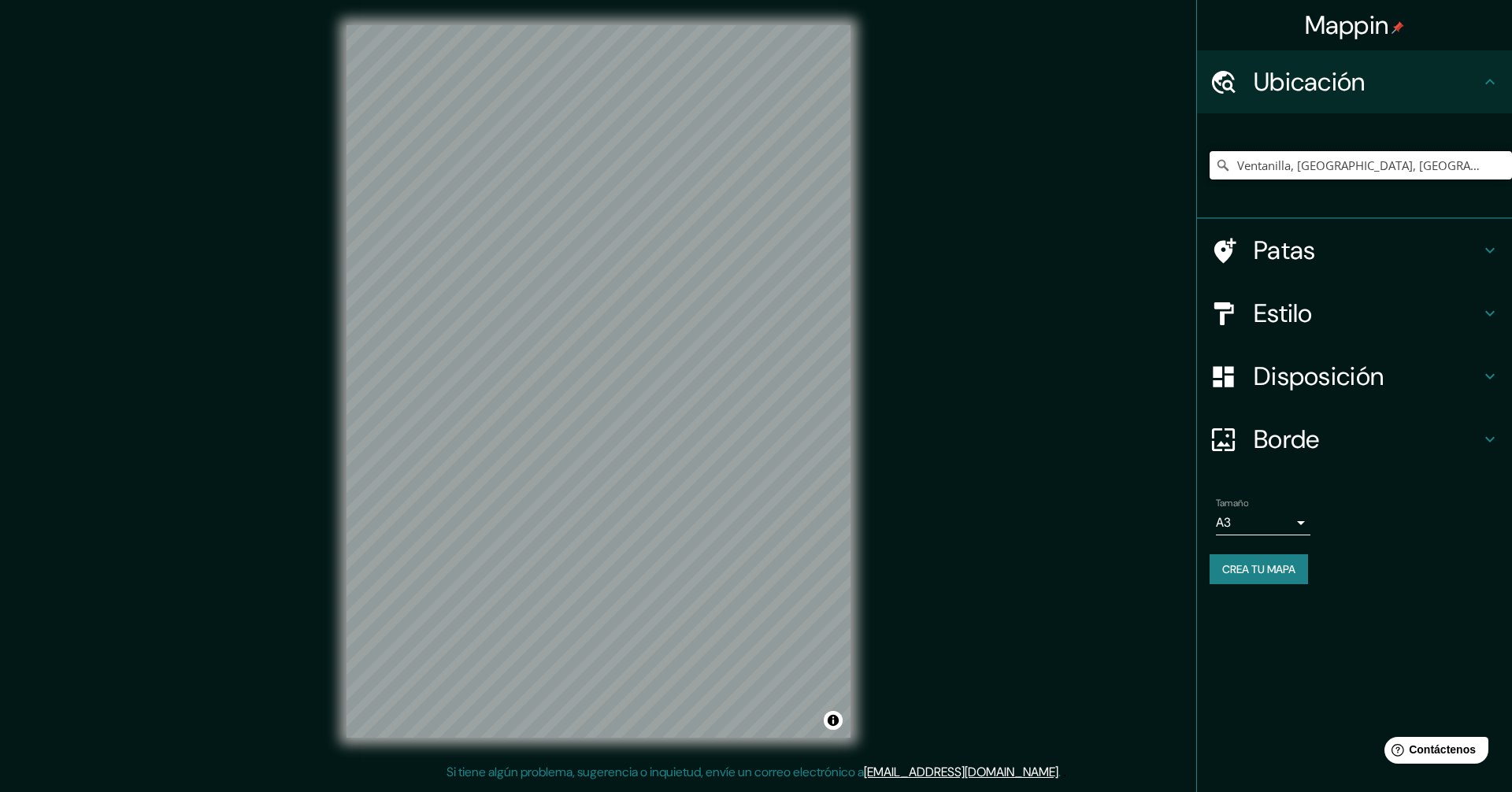
drag, startPoint x: 1406, startPoint y: 165, endPoint x: 1146, endPoint y: 199, distance: 262.2
click at [1146, 199] on div "Mappin Ubicación Ventanilla, [GEOGRAPHIC_DATA], [GEOGRAPHIC_DATA] Patas Estilo …" at bounding box center [756, 394] width 1512 height 788
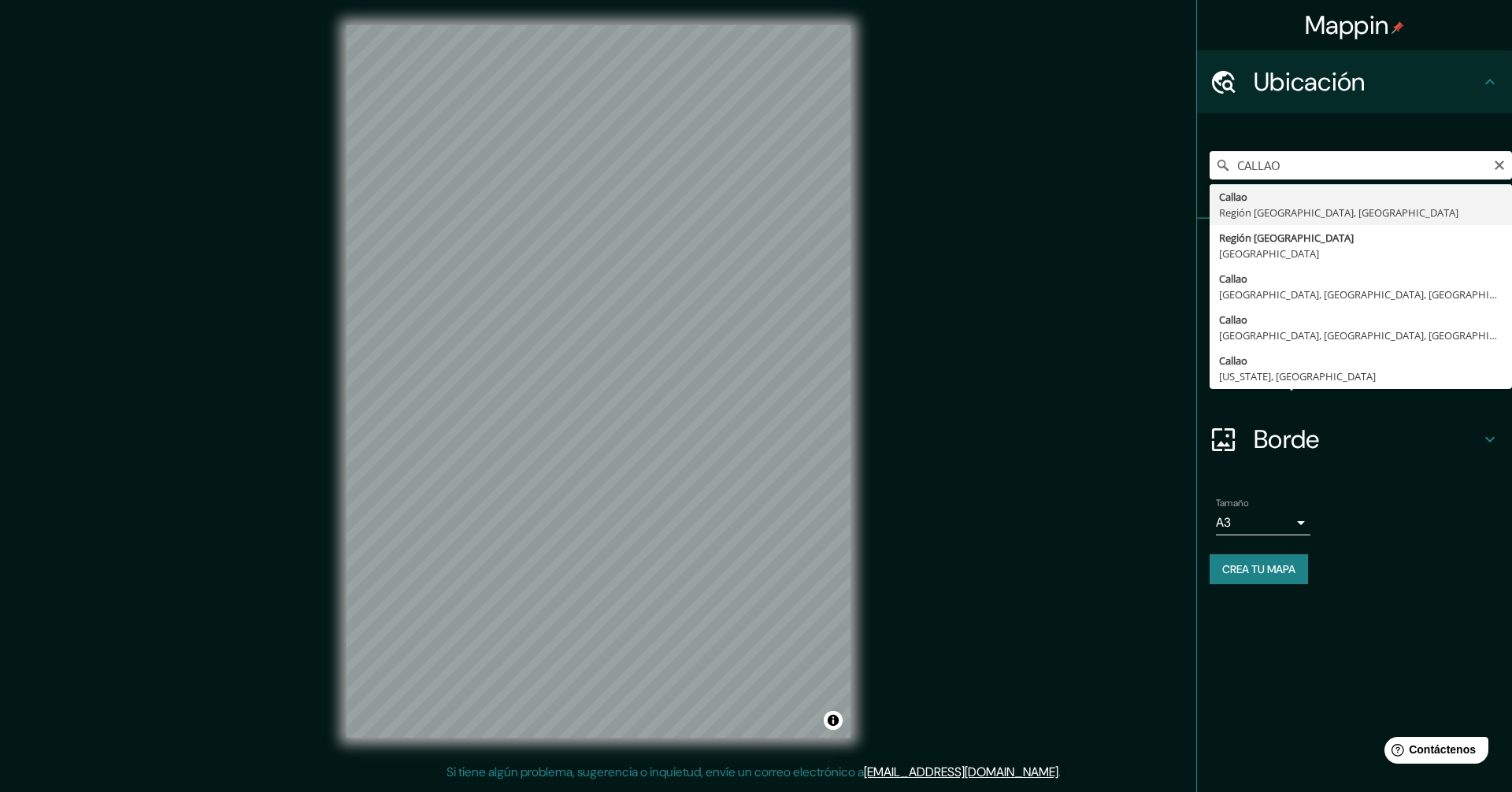
type input "[GEOGRAPHIC_DATA], [GEOGRAPHIC_DATA], [GEOGRAPHIC_DATA]"
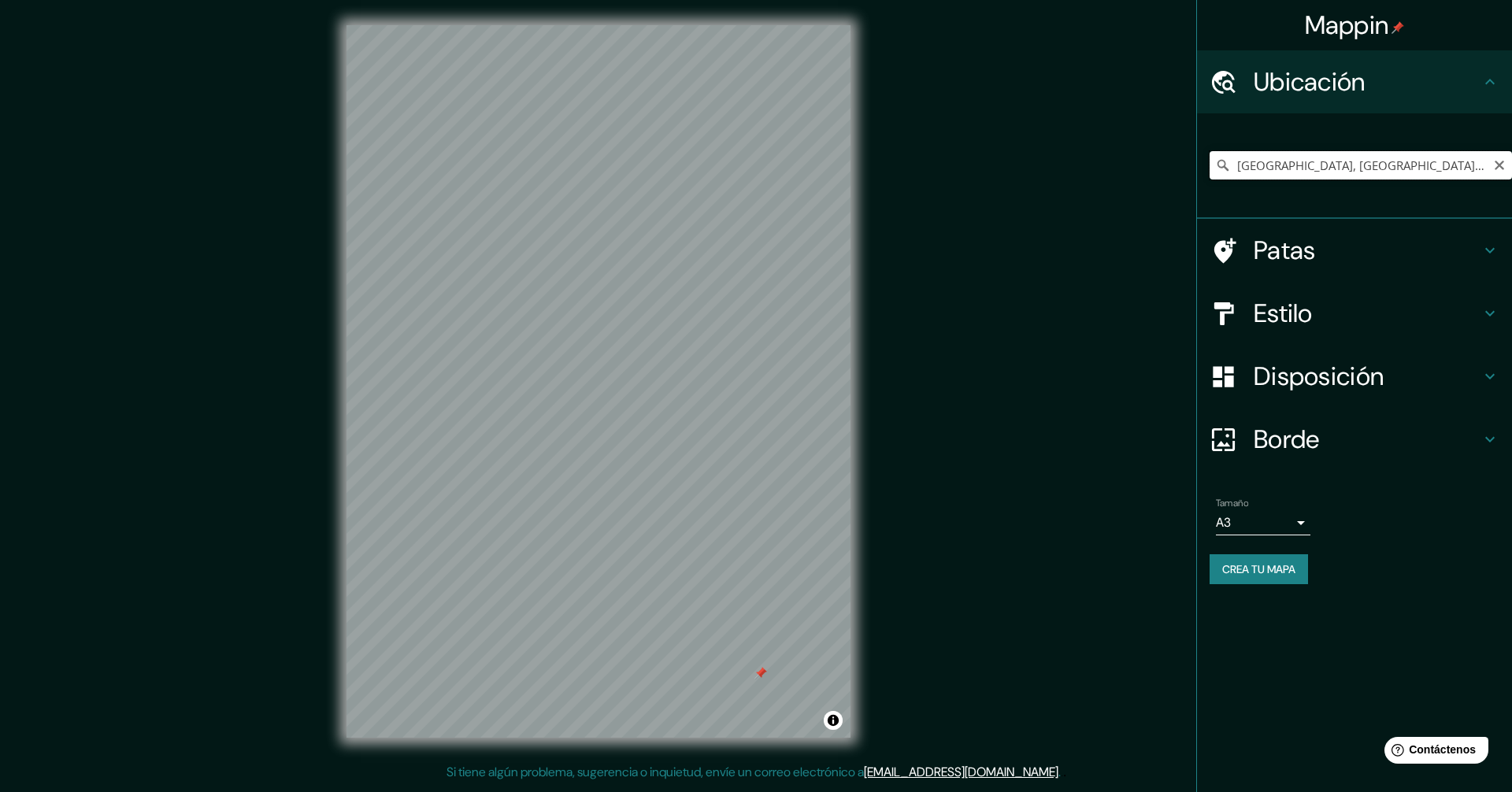
click at [1396, 168] on input "[GEOGRAPHIC_DATA], [GEOGRAPHIC_DATA], [GEOGRAPHIC_DATA]" at bounding box center [1361, 165] width 303 height 29
click at [1497, 155] on input "[GEOGRAPHIC_DATA], [GEOGRAPHIC_DATA], [GEOGRAPHIC_DATA]" at bounding box center [1361, 165] width 303 height 29
click at [1496, 158] on button "Claro" at bounding box center [1500, 164] width 13 height 15
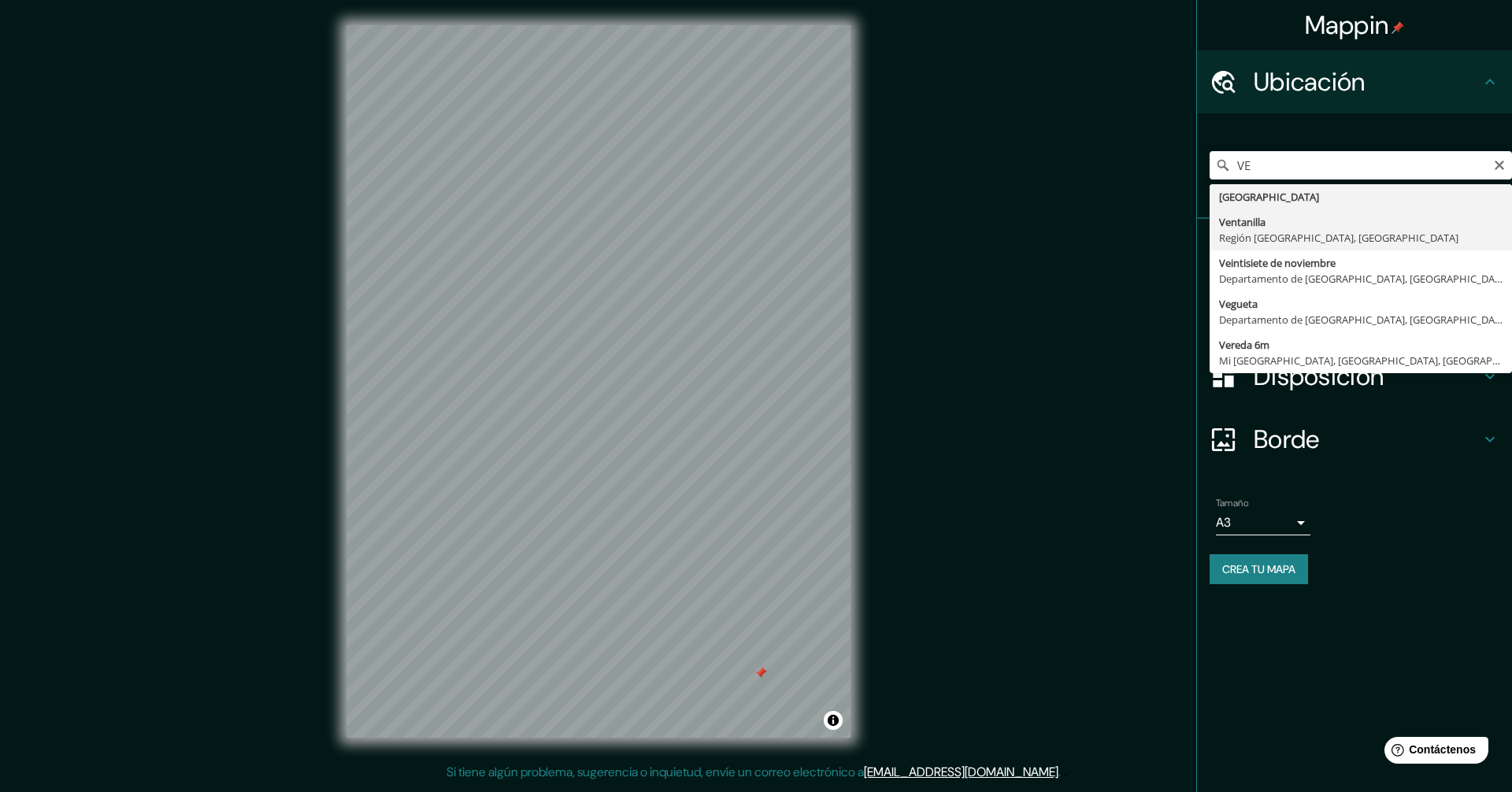
type input "Ventanilla, [GEOGRAPHIC_DATA], [GEOGRAPHIC_DATA]"
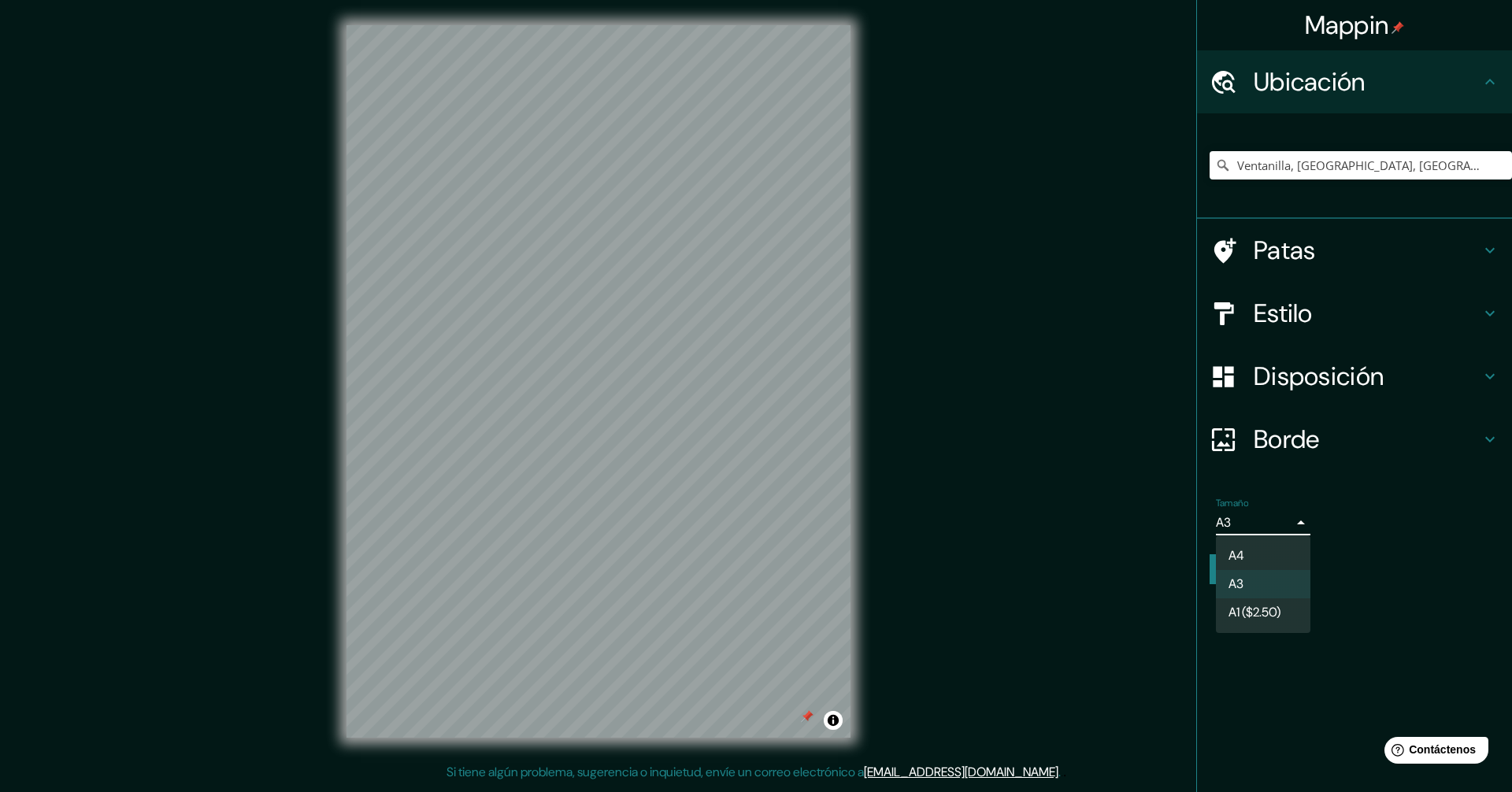
click at [1302, 522] on body "Mappin Ubicación Ventanilla, [GEOGRAPHIC_DATA], [GEOGRAPHIC_DATA] Patas Estilo …" at bounding box center [756, 396] width 1512 height 792
click at [1250, 558] on li "A4" at bounding box center [1263, 555] width 95 height 29
click at [1253, 526] on body "Mappin Ubicación Ventanilla, [GEOGRAPHIC_DATA], [GEOGRAPHIC_DATA] Patas Estilo …" at bounding box center [756, 396] width 1512 height 792
click at [1247, 593] on li "A3" at bounding box center [1263, 585] width 95 height 29
